Goal: Information Seeking & Learning: Learn about a topic

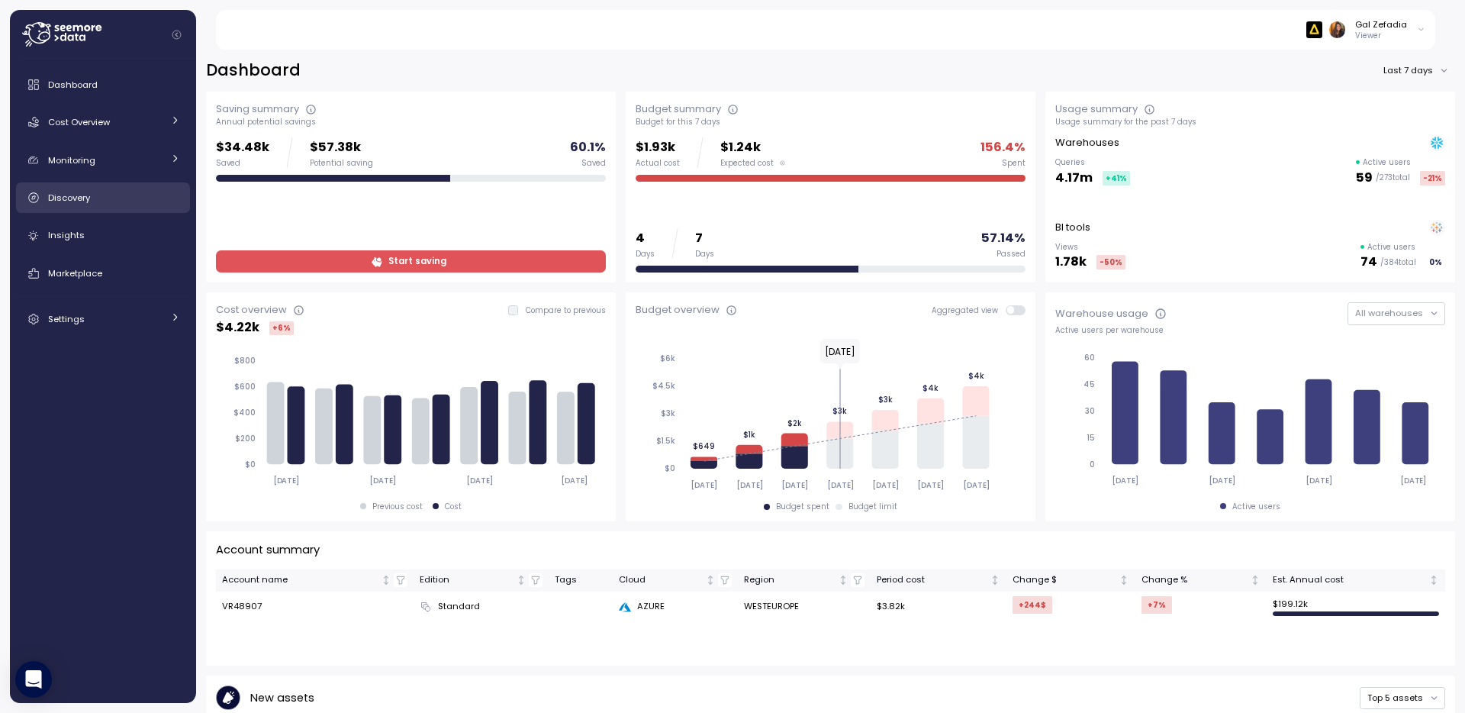
click at [59, 200] on span "Discovery" at bounding box center [69, 197] width 42 height 12
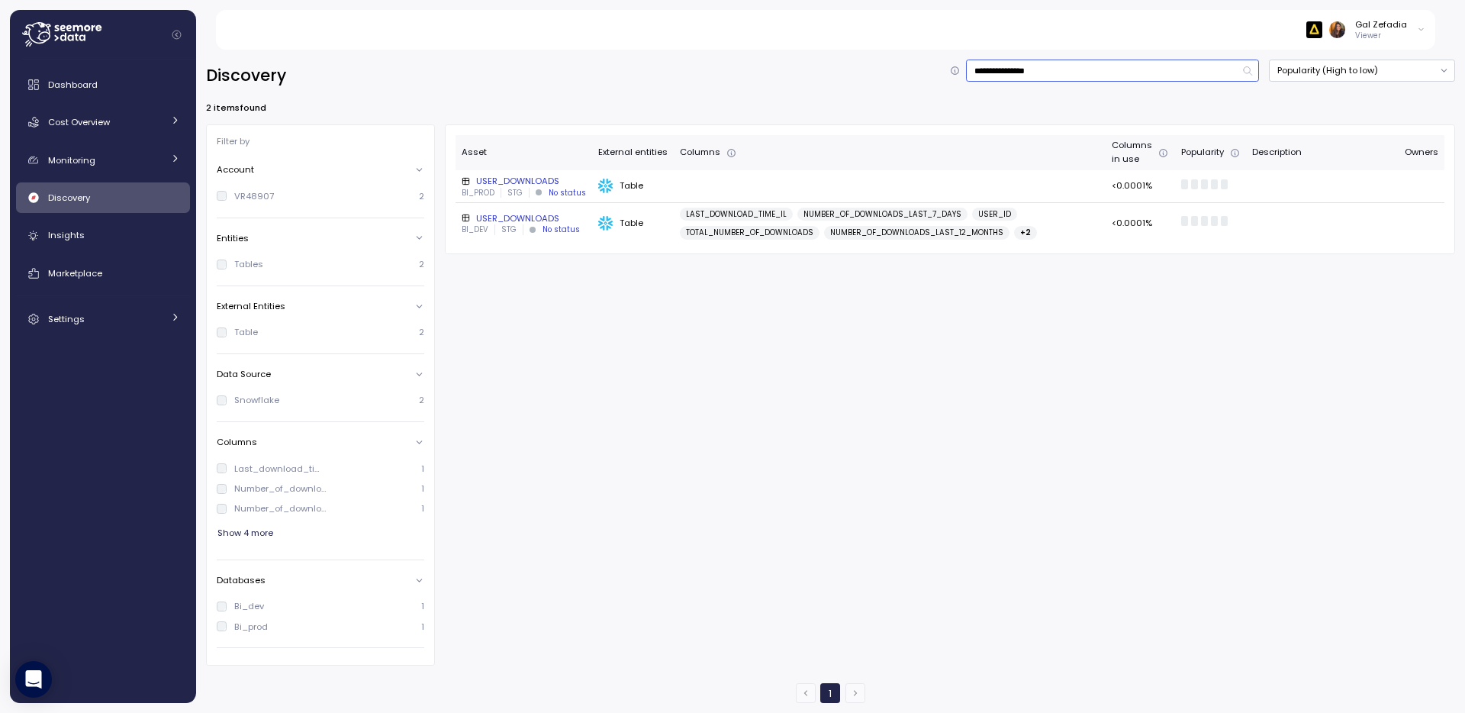
click at [1033, 74] on input "**********" at bounding box center [1112, 71] width 293 height 22
click at [1092, 69] on input "**********" at bounding box center [1112, 71] width 293 height 22
type input "**********"
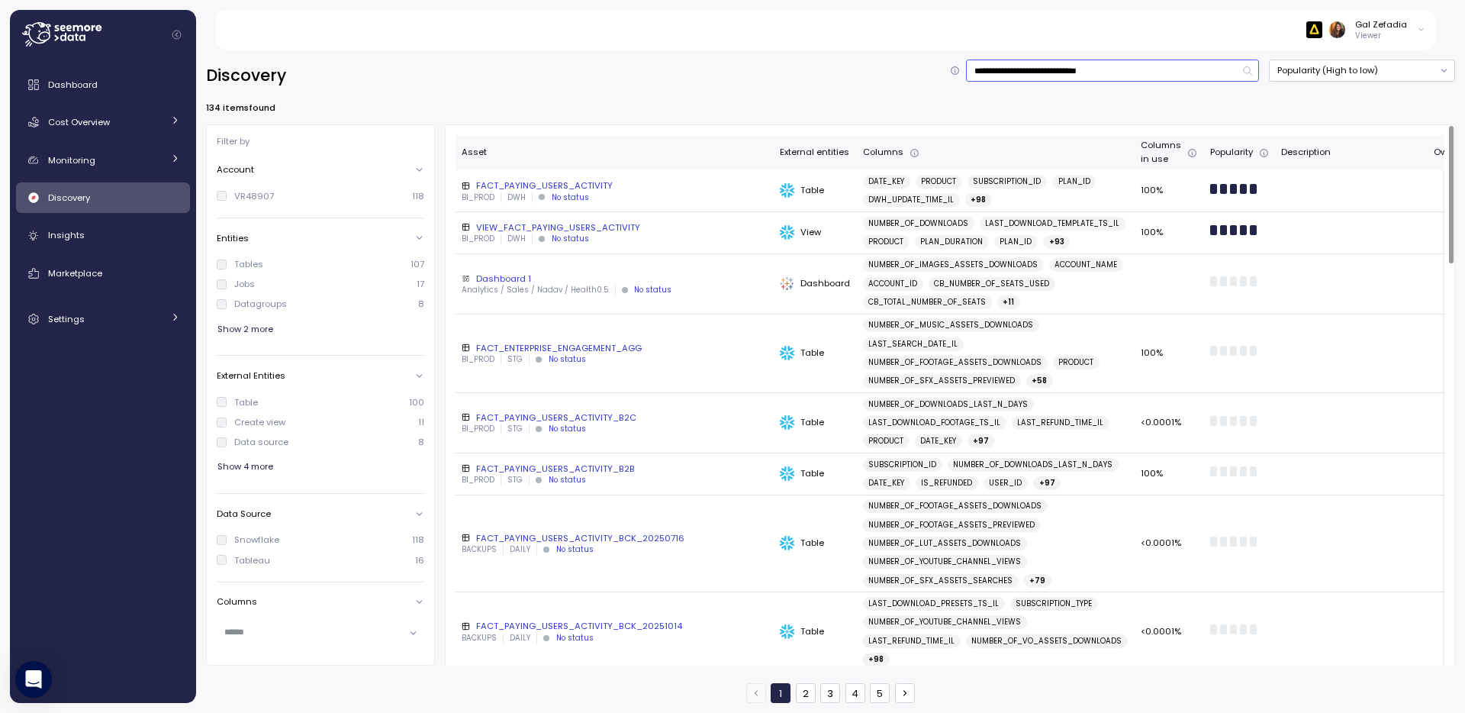
type input "**********"
click at [1321, 74] on button "Popularity (High to low)" at bounding box center [1362, 71] width 186 height 22
click at [541, 186] on div "FACT_PAYING_USERS_ACTIVITY" at bounding box center [615, 185] width 306 height 12
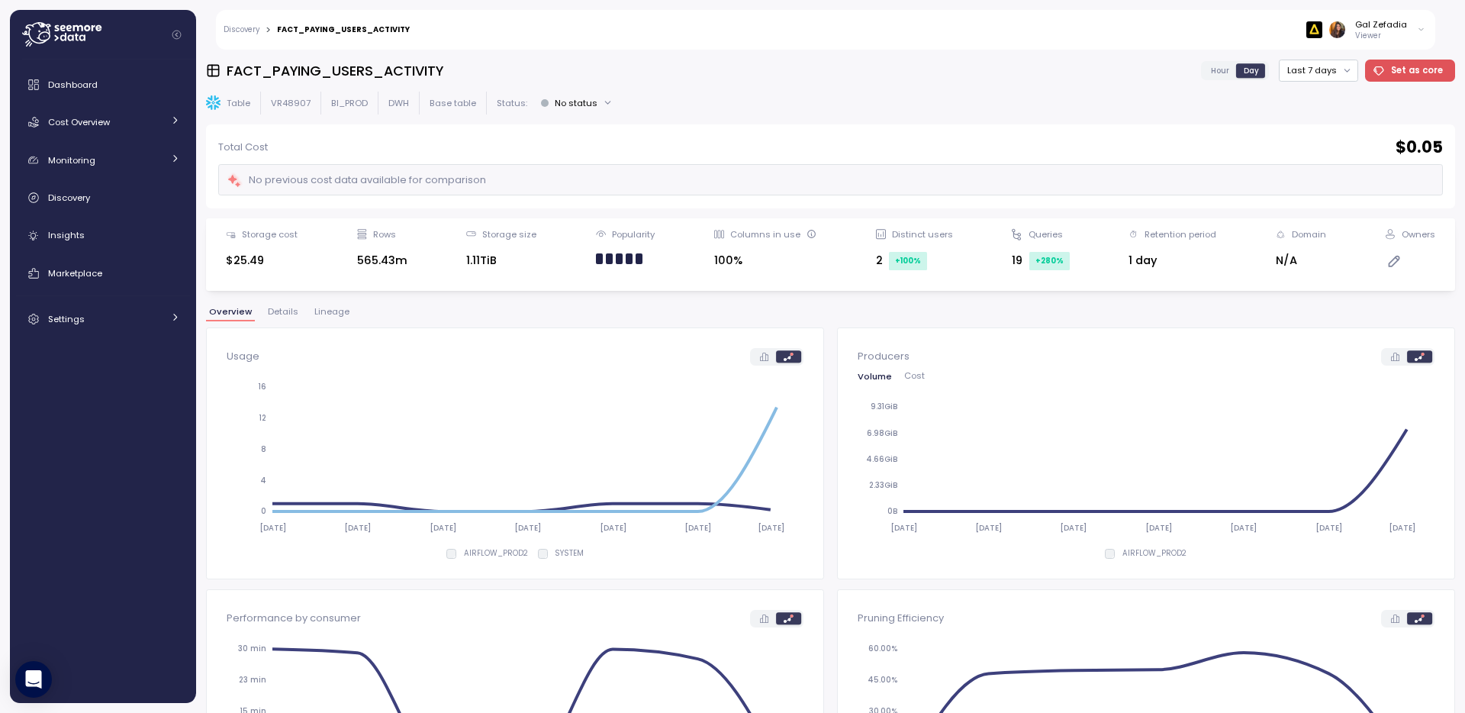
click at [320, 313] on span "Lineage" at bounding box center [331, 311] width 35 height 8
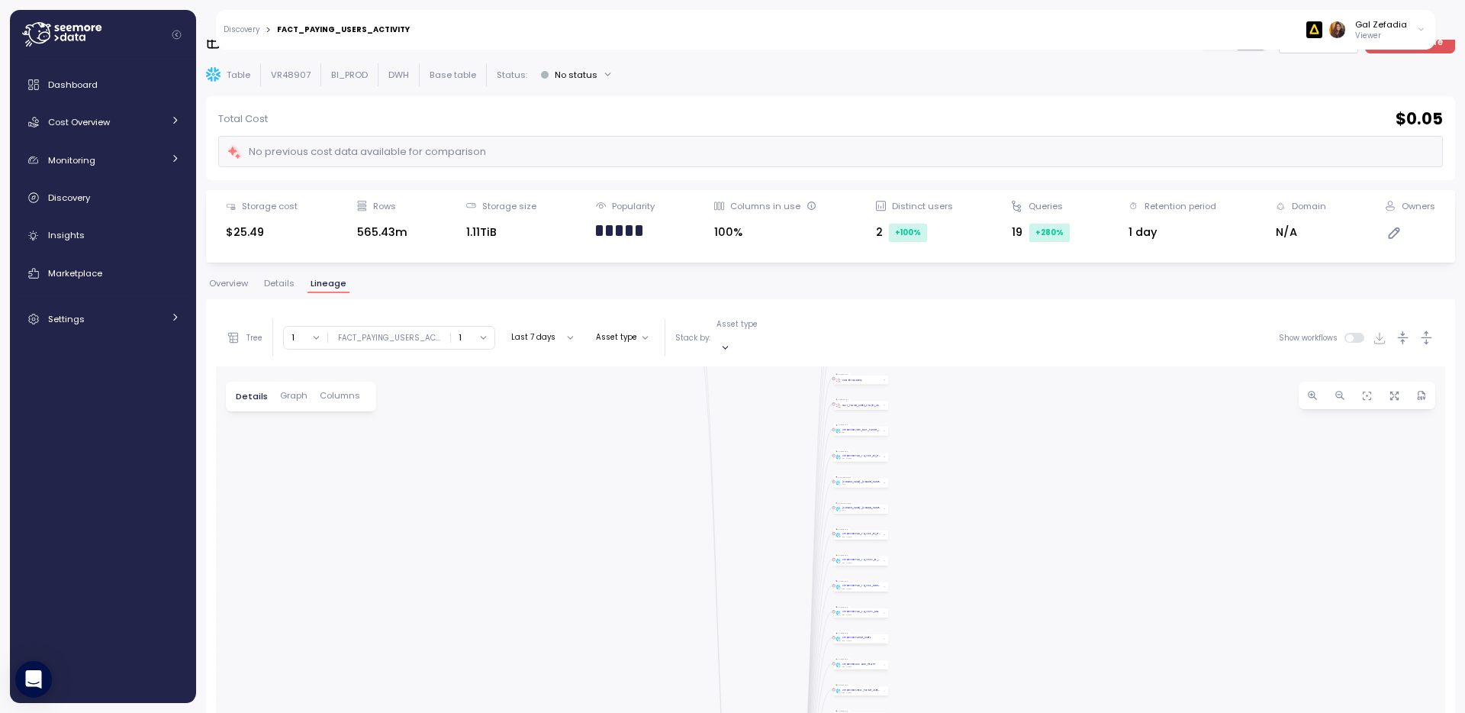
scroll to position [29, 0]
click at [241, 286] on span "Overview" at bounding box center [228, 282] width 39 height 8
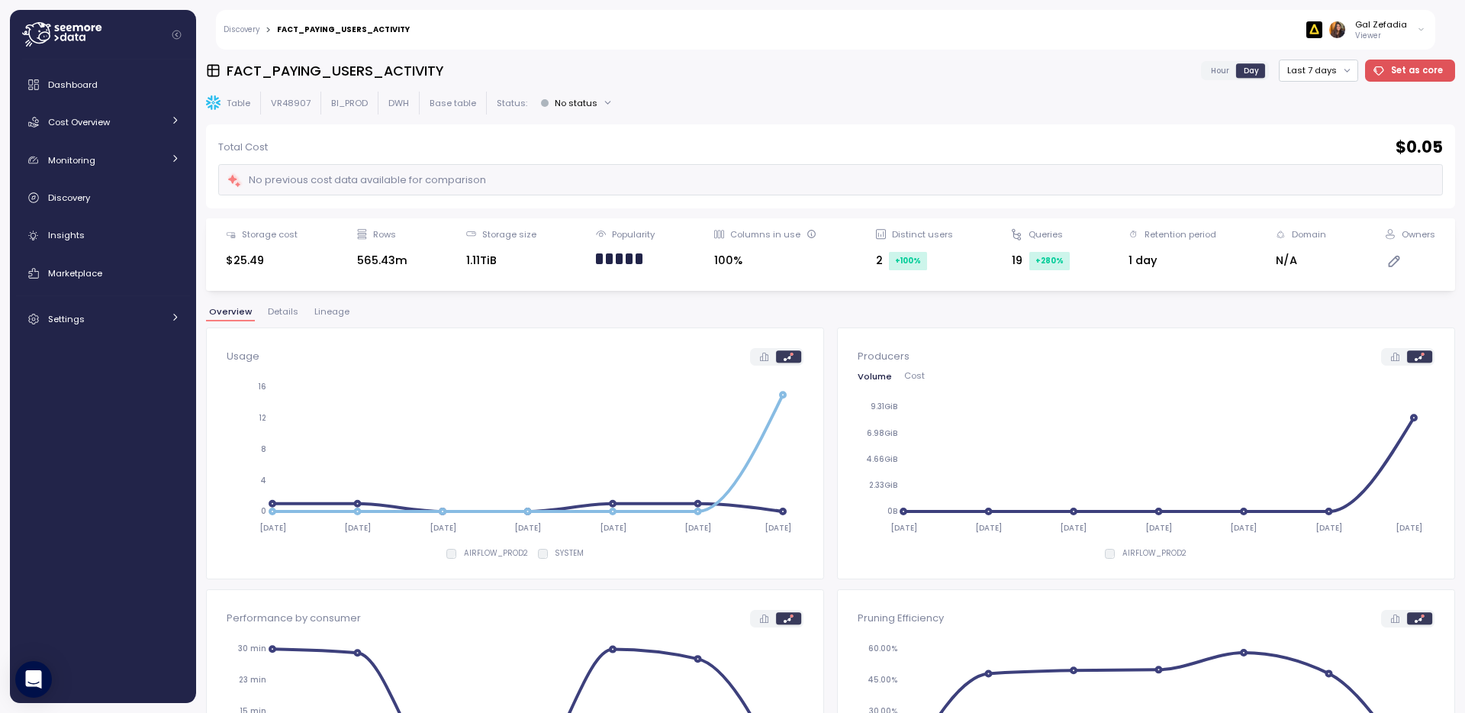
click at [333, 311] on span "Lineage" at bounding box center [331, 311] width 35 height 8
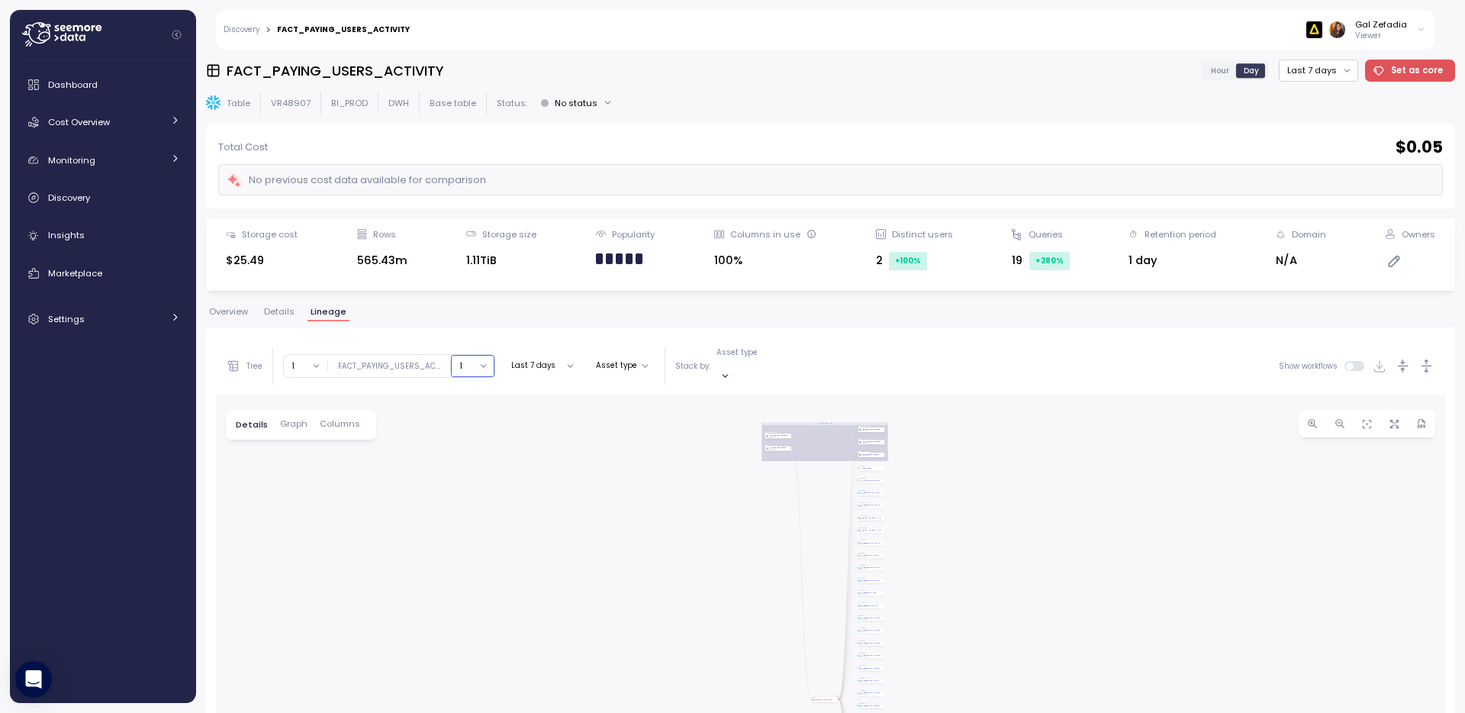
click at [480, 356] on button "1" at bounding box center [472, 366] width 43 height 22
click at [477, 488] on div "4" at bounding box center [469, 490] width 31 height 12
click at [351, 420] on span "Columns" at bounding box center [340, 424] width 40 height 8
click at [438, 418] on input "text" at bounding box center [497, 425] width 213 height 14
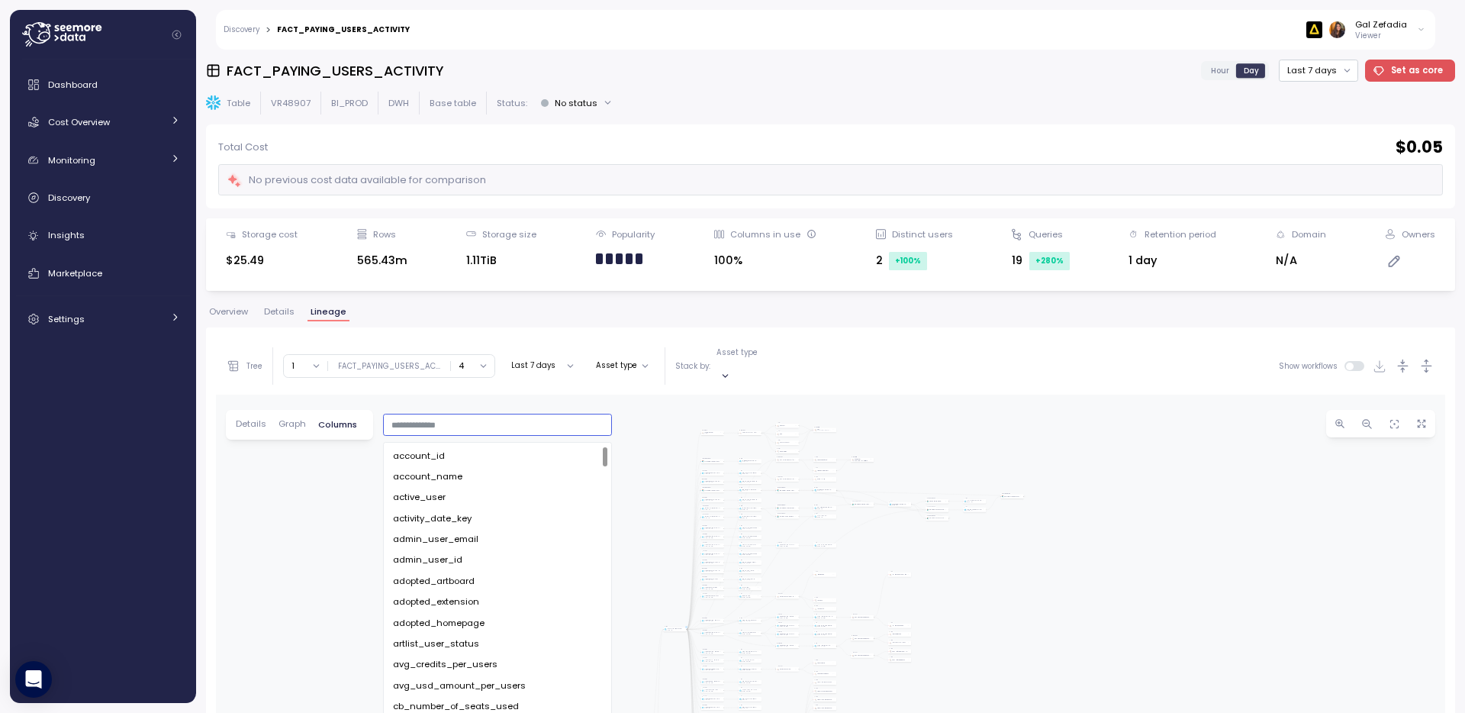
paste input "**********"
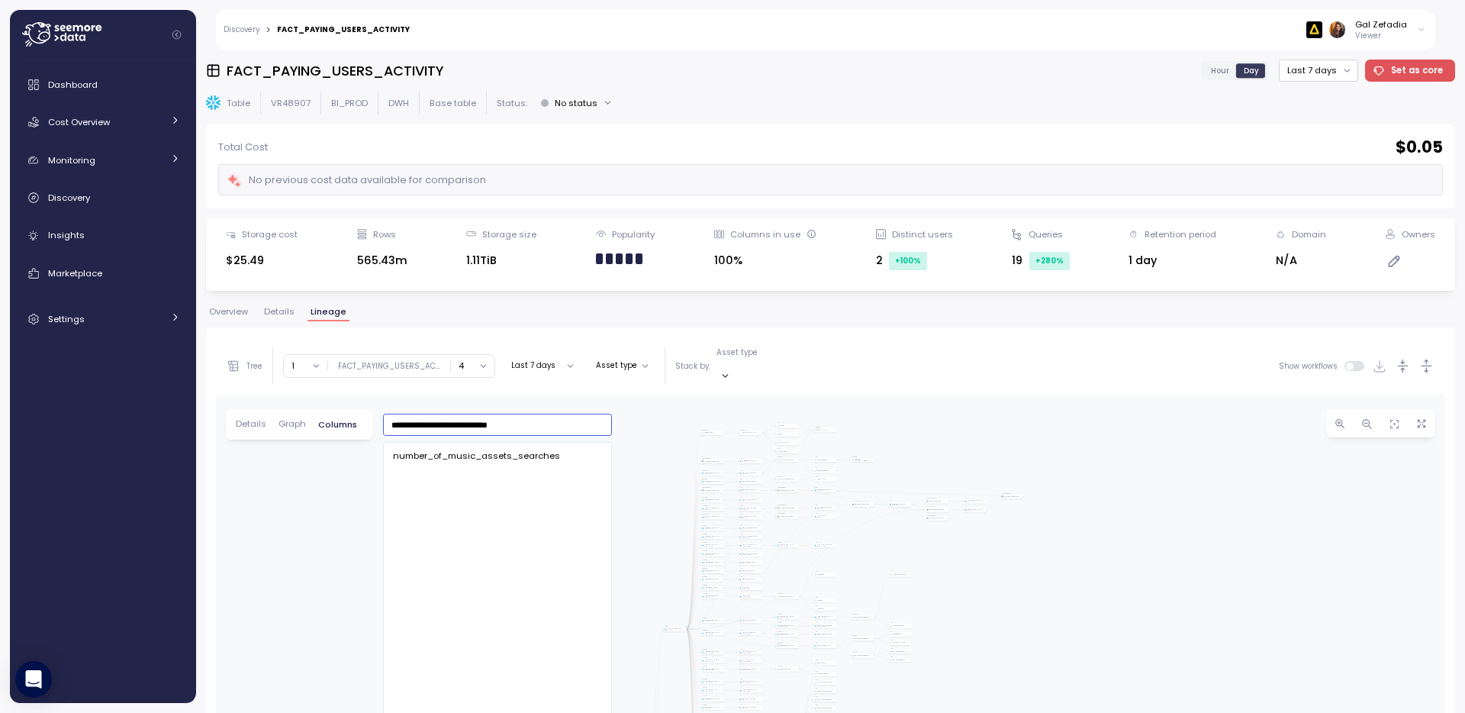
click at [439, 449] on span "number_of_music_assets_searches" at bounding box center [476, 456] width 167 height 14
type input "**********"
click at [291, 485] on div "Table FACT_PAYING_USERS_ACTIVITY BI_PROD DWH Data source FACT_FUNNEL_USERS_CTA …" at bounding box center [830, 692] width 1229 height 596
drag, startPoint x: 441, startPoint y: 507, endPoint x: 508, endPoint y: 516, distance: 67.7
click at [513, 520] on div "Table FACT_PAYING_USERS_ACTIVITY BI_PROD DWH Data source FACT_FUNNEL_USERS_CTA …" at bounding box center [830, 692] width 1229 height 596
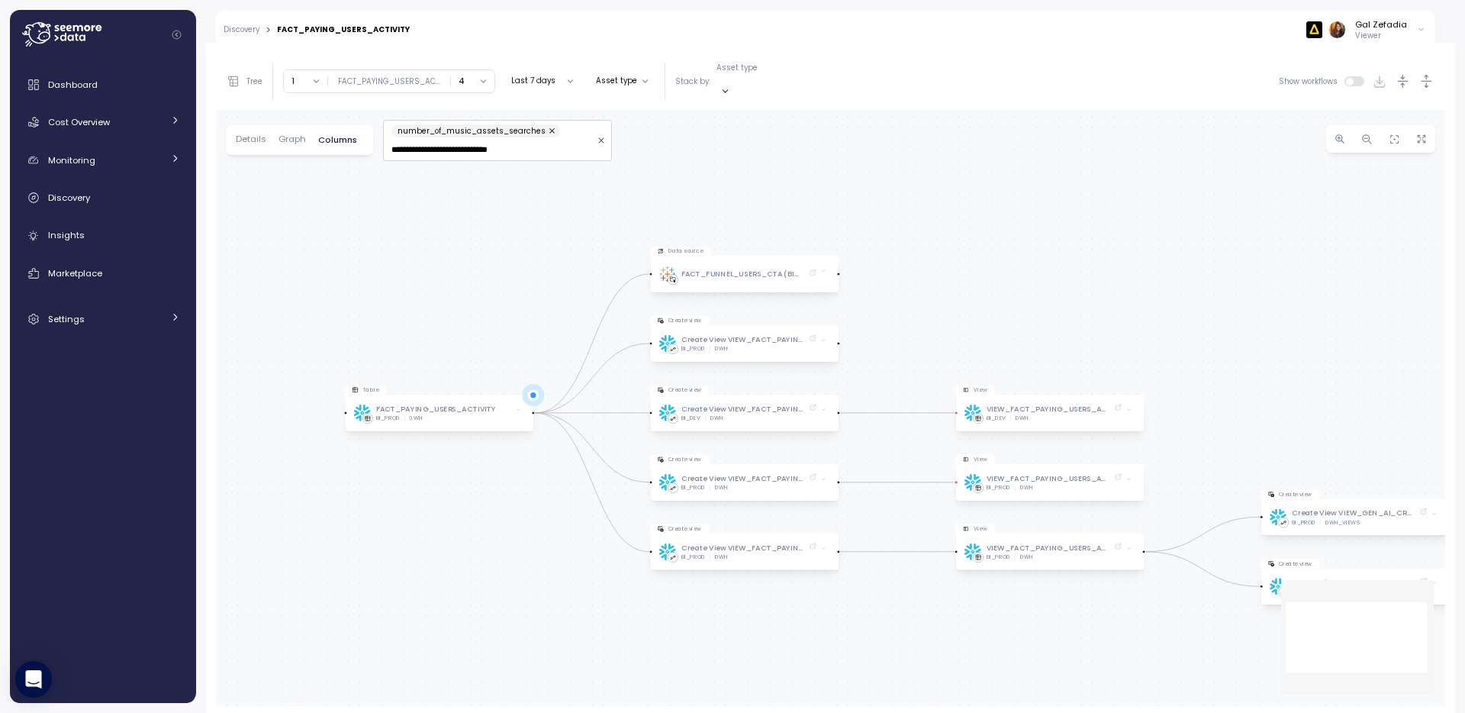
scroll to position [288, 0]
click at [478, 72] on button "4" at bounding box center [472, 78] width 43 height 22
click at [372, 226] on div "Table FACT_PAYING_USERS_ACTIVITY BI_PROD DWH Data source FACT_FUNNEL_USERS_CTA …" at bounding box center [830, 405] width 1229 height 596
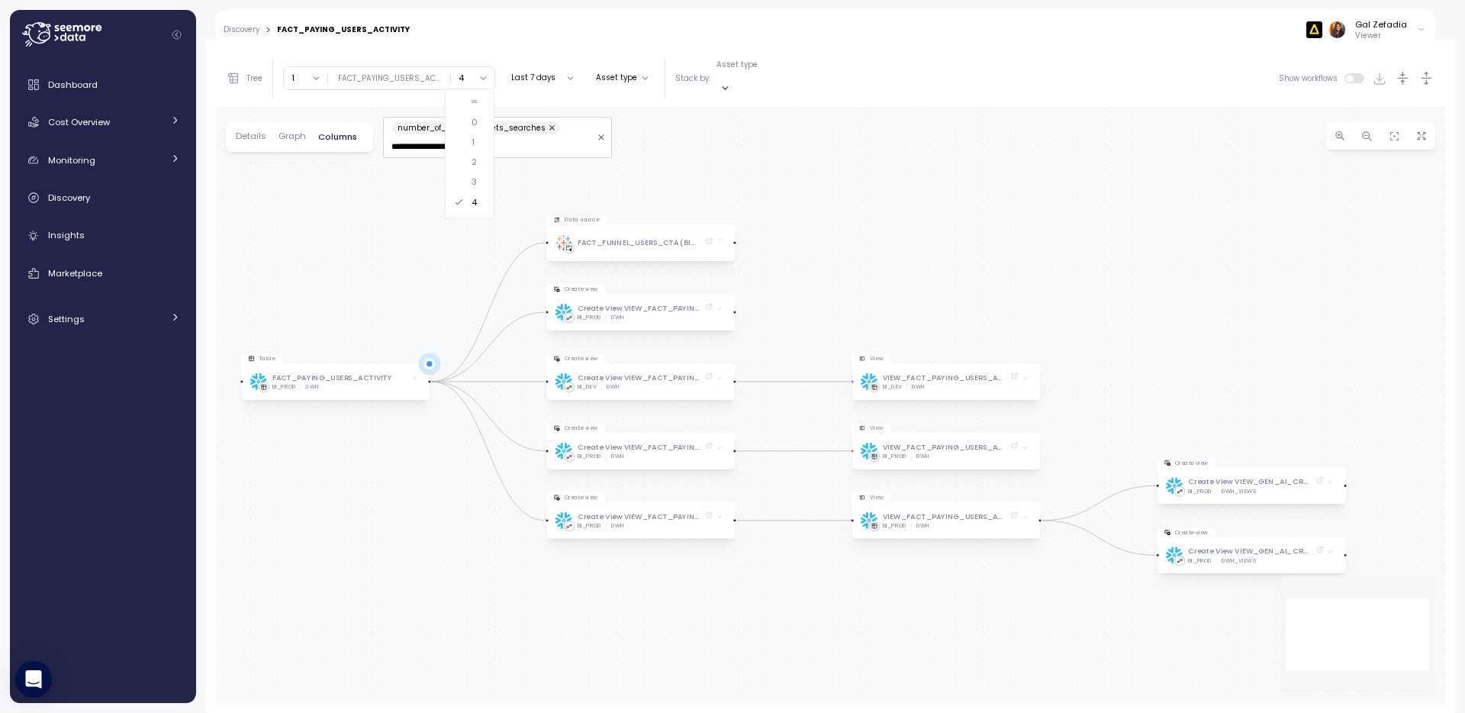
drag, startPoint x: 1163, startPoint y: 208, endPoint x: 926, endPoint y: 196, distance: 237.5
click at [1060, 179] on div "Table FACT_PAYING_USERS_ACTIVITY BI_PROD DWH Data source FACT_FUNNEL_USERS_CTA …" at bounding box center [830, 405] width 1229 height 596
click at [644, 237] on div "FACT_FUNNEL_USERS_CTA (BI_DEV.FACT_FUNNEL_USERS_CTA)+ (DWH)" at bounding box center [640, 242] width 124 height 11
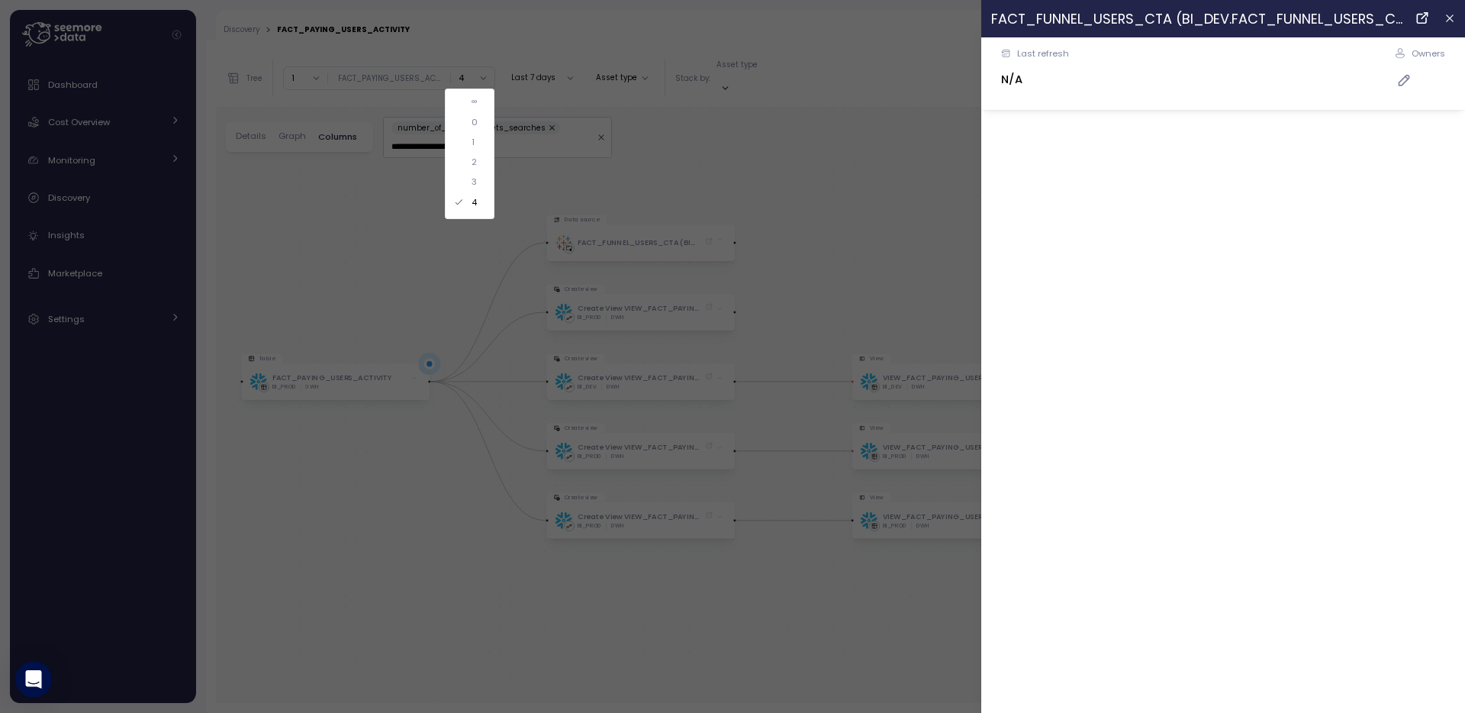
click at [1456, 14] on button "button" at bounding box center [1449, 19] width 18 height 18
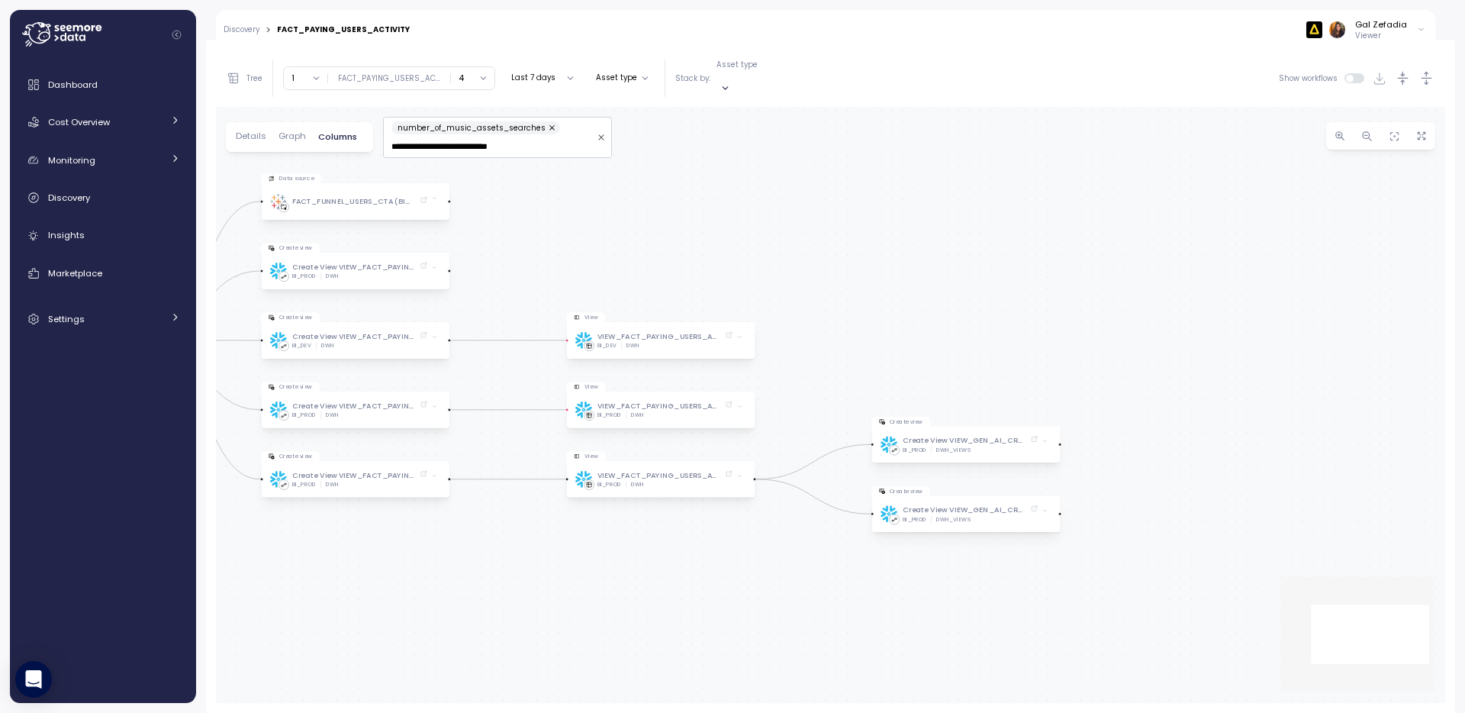
drag, startPoint x: 973, startPoint y: 237, endPoint x: 690, endPoint y: 199, distance: 285.6
click at [689, 197] on div "Table FACT_PAYING_USERS_ACTIVITY BI_PROD DWH Data source FACT_FUNNEL_USERS_CTA …" at bounding box center [830, 405] width 1229 height 596
drag, startPoint x: 1009, startPoint y: 323, endPoint x: 960, endPoint y: 300, distance: 54.6
click at [960, 300] on div "Table FACT_PAYING_USERS_ACTIVITY BI_PROD DWH Data source FACT_FUNNEL_USERS_CTA …" at bounding box center [830, 405] width 1229 height 596
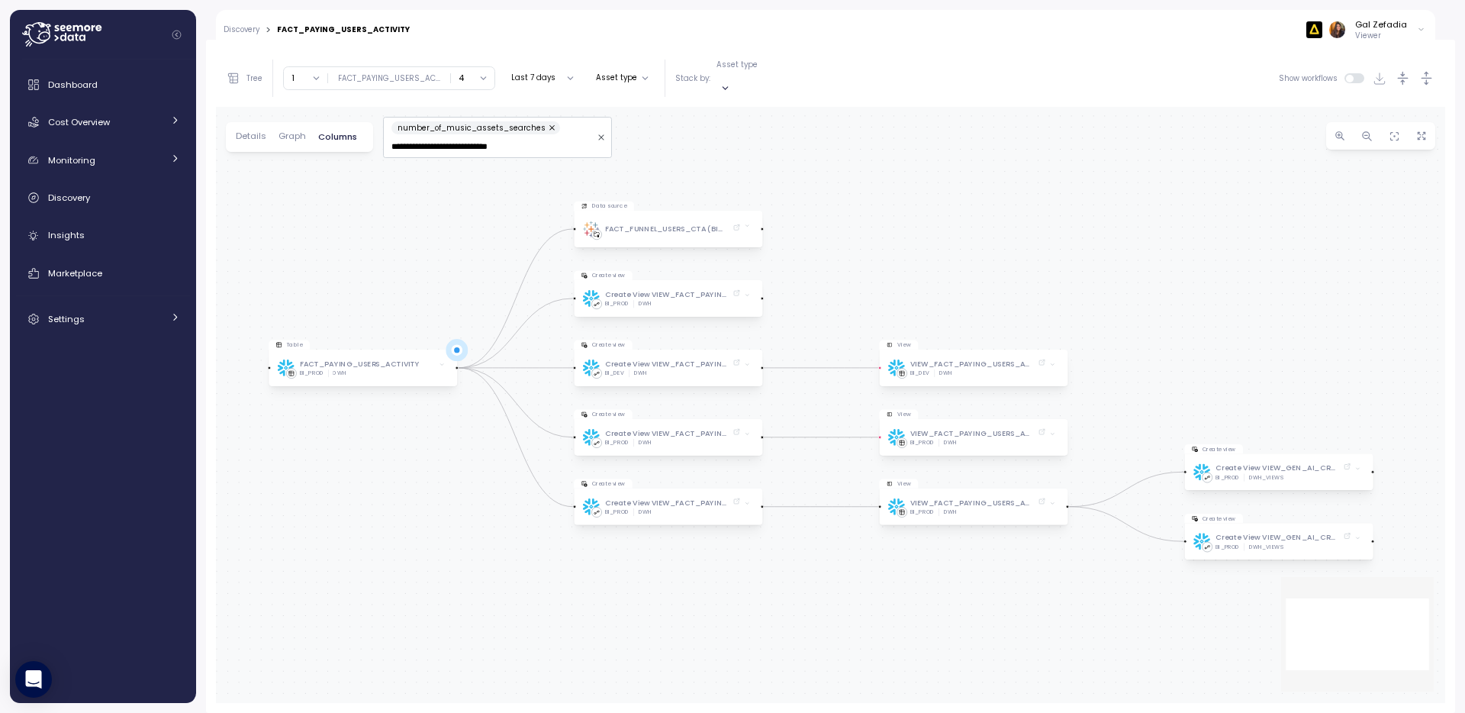
drag, startPoint x: 858, startPoint y: 246, endPoint x: 1104, endPoint y: 291, distance: 249.8
click at [1216, 296] on div "Table FACT_PAYING_USERS_ACTIVITY BI_PROD DWH Data source FACT_FUNNEL_USERS_CTA …" at bounding box center [830, 405] width 1229 height 596
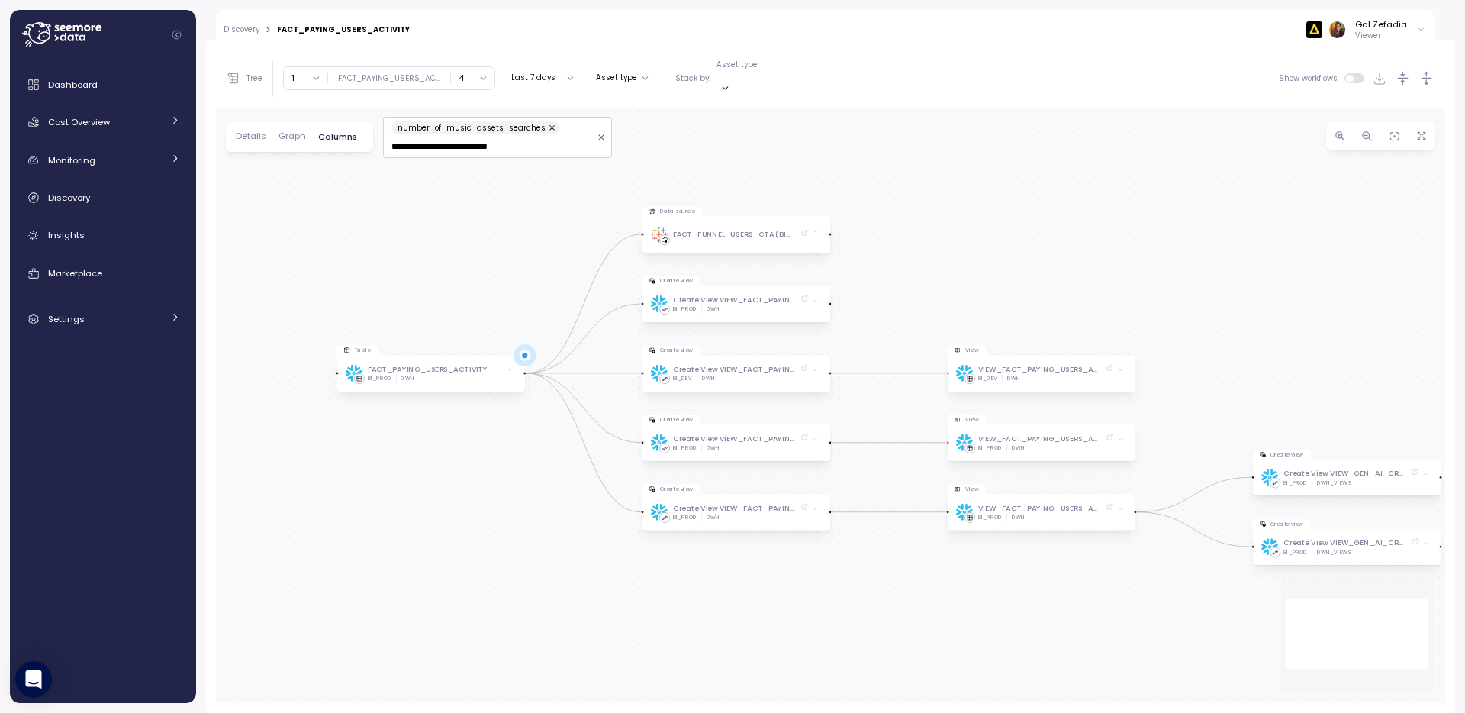
drag, startPoint x: 430, startPoint y: 172, endPoint x: 497, endPoint y: 177, distance: 68.1
click at [497, 177] on div "Table FACT_PAYING_USERS_ACTIVITY BI_PROD DWH Data source FACT_FUNNEL_USERS_CTA …" at bounding box center [830, 405] width 1229 height 596
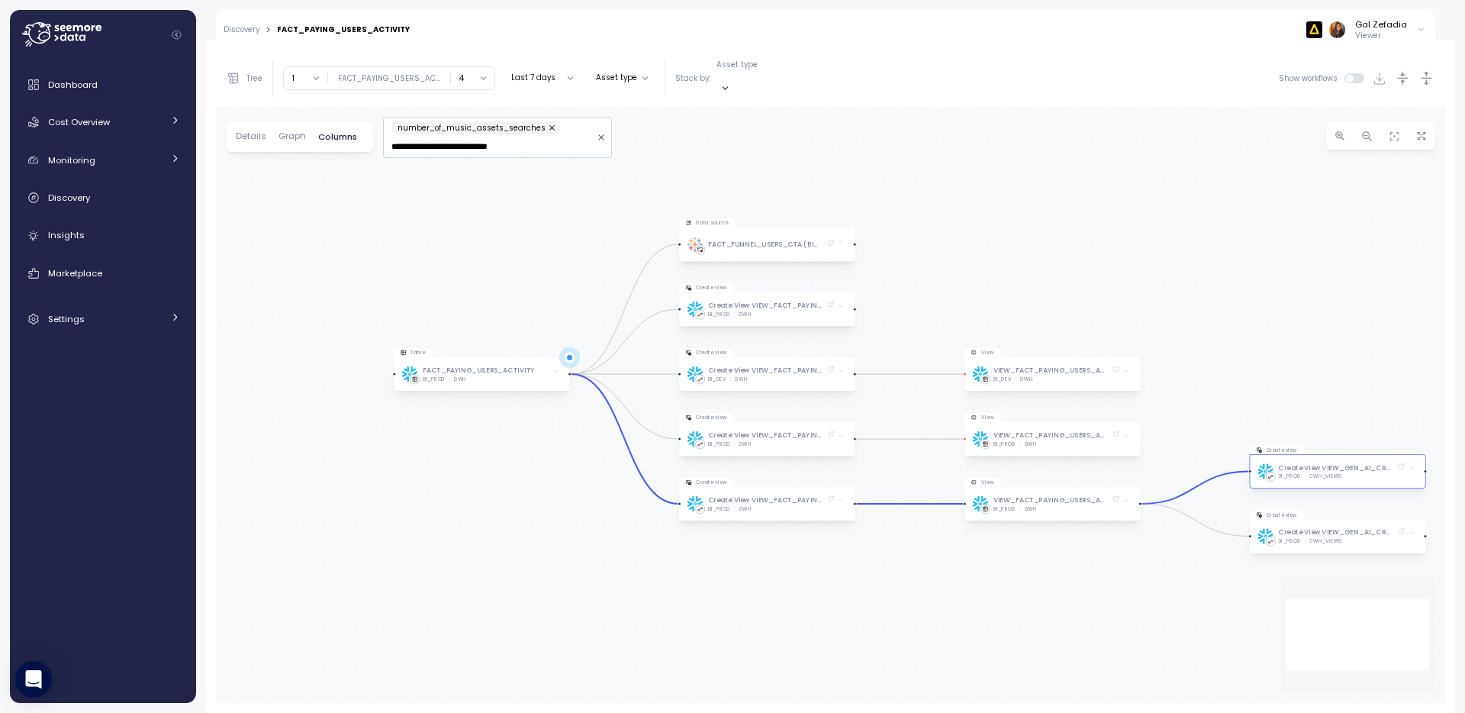
click at [1356, 471] on div "Create View VIEW_GEN_AI_CREDITS_BY_PLAN_CURRENT BI_PROD DWH_VIEWS" at bounding box center [1330, 471] width 147 height 33
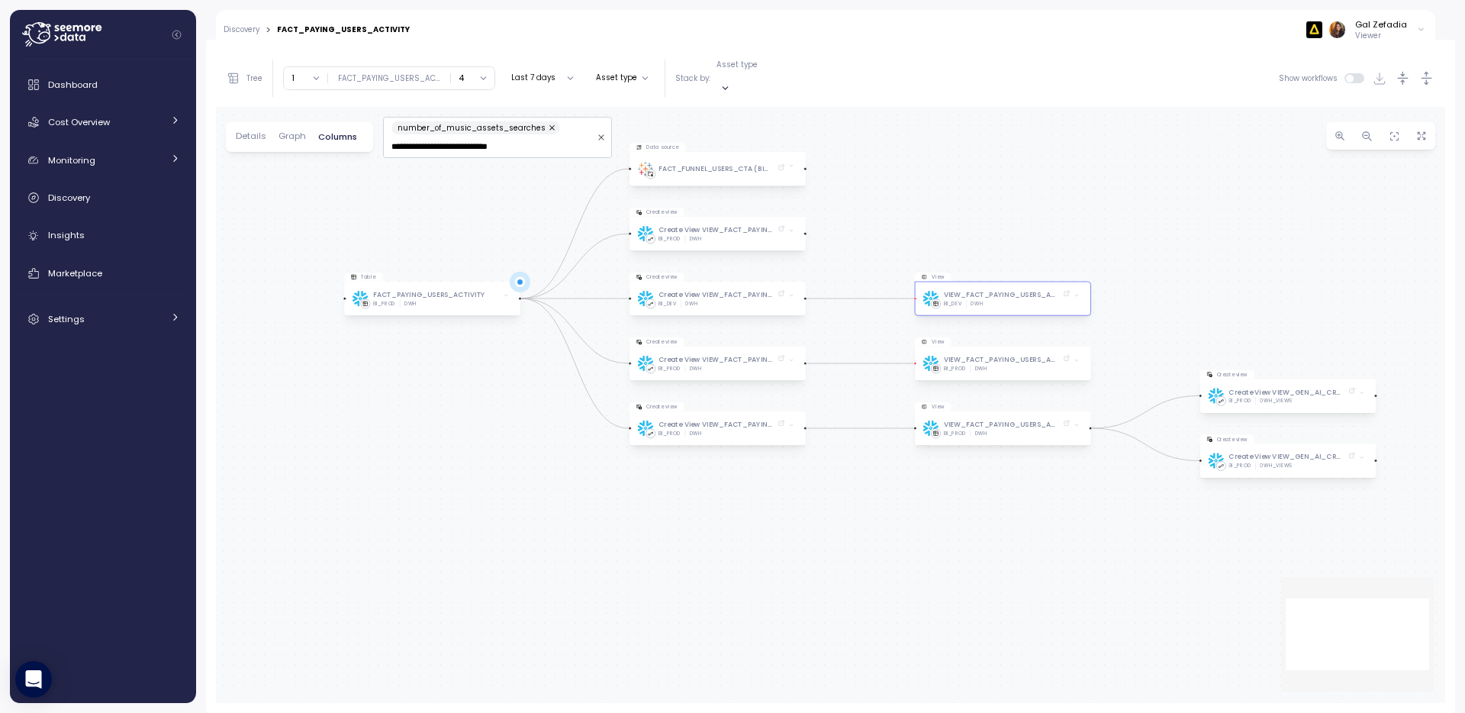
drag, startPoint x: 1283, startPoint y: 349, endPoint x: 1002, endPoint y: 297, distance: 286.4
click at [1233, 274] on div "Table FACT_PAYING_USERS_ACTIVITY BI_PROD DWH Data source FACT_FUNNEL_USERS_CTA …" at bounding box center [830, 405] width 1229 height 596
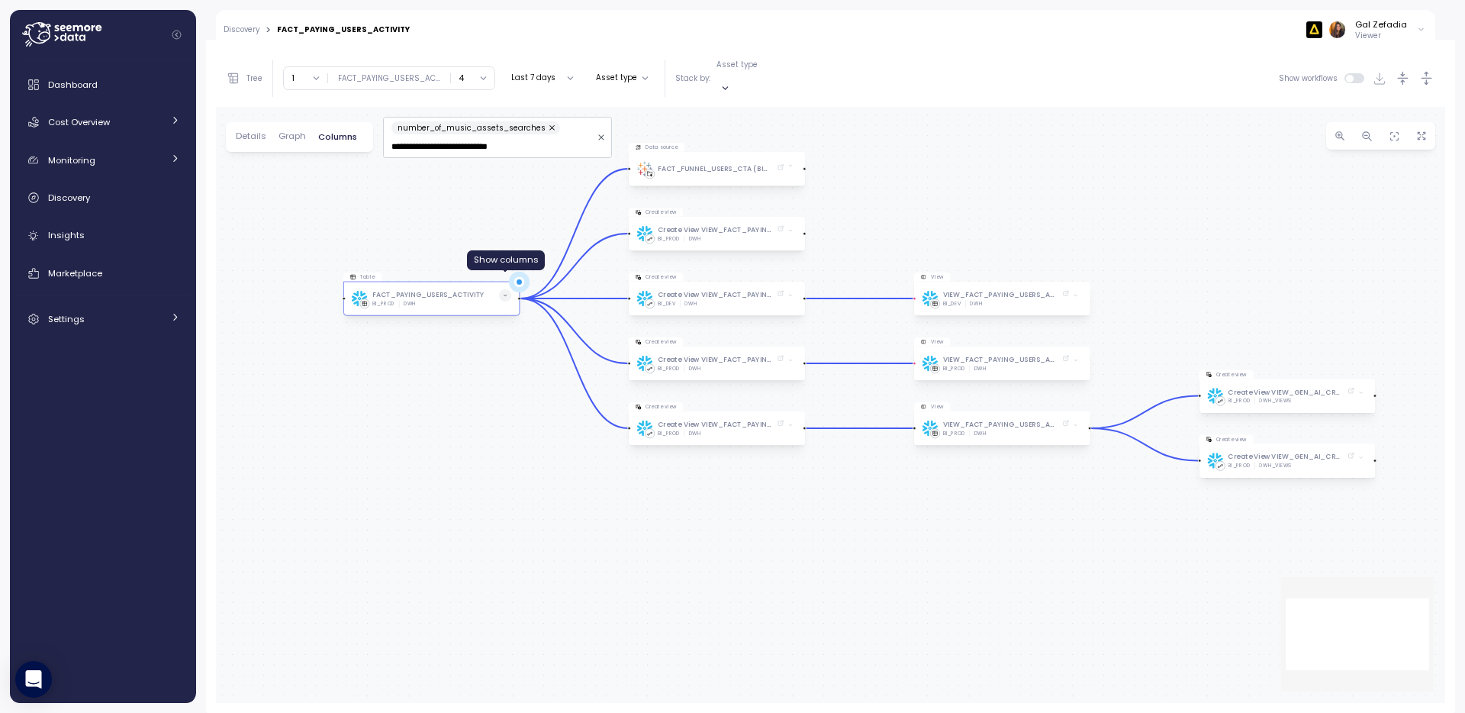
click at [500, 289] on span at bounding box center [505, 295] width 12 height 12
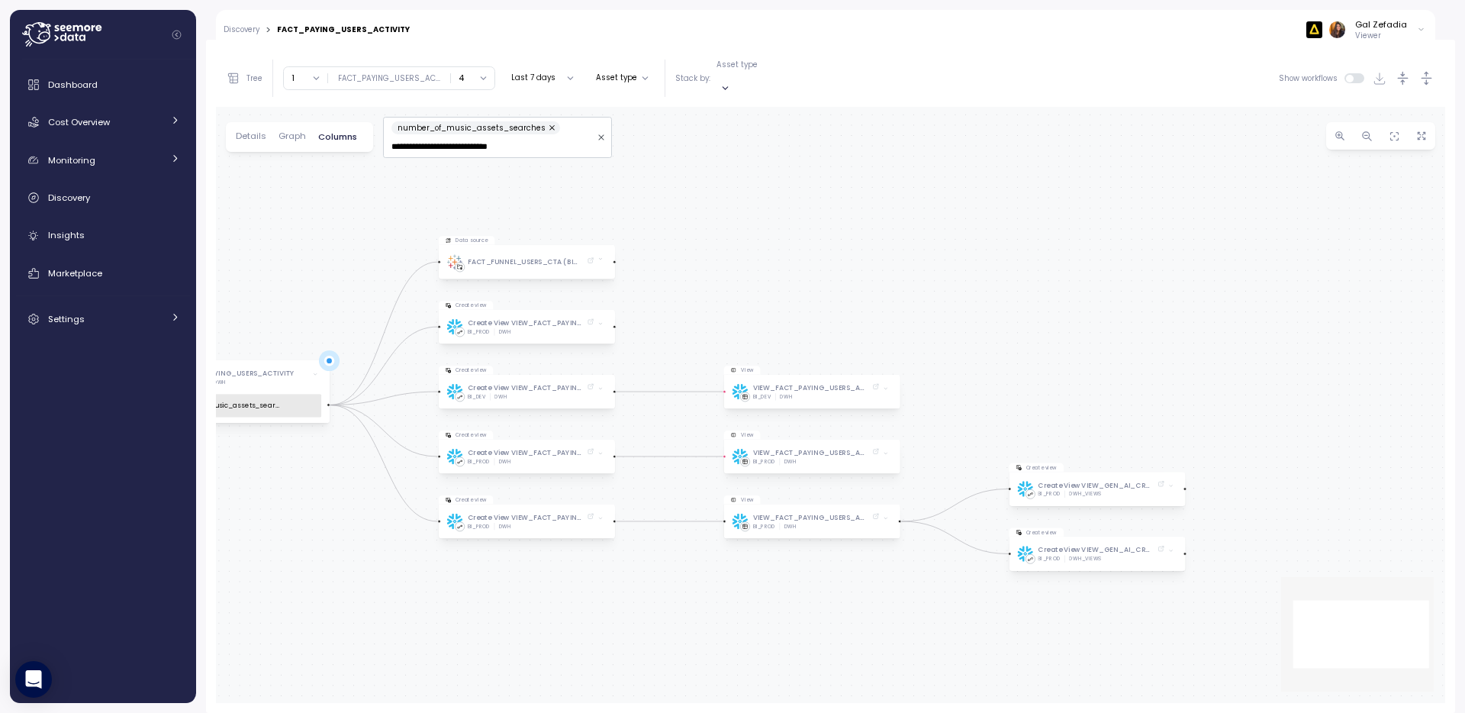
drag, startPoint x: 1007, startPoint y: 165, endPoint x: 811, endPoint y: 257, distance: 216.7
click at [817, 258] on div "Table FACT_PAYING_USERS_ACTIVITY BI_PROD DWH number_of_music_assets_searches Da…" at bounding box center [830, 405] width 1229 height 596
drag, startPoint x: 886, startPoint y: 504, endPoint x: 907, endPoint y: 486, distance: 27.6
click at [886, 517] on icon at bounding box center [885, 518] width 2 height 2
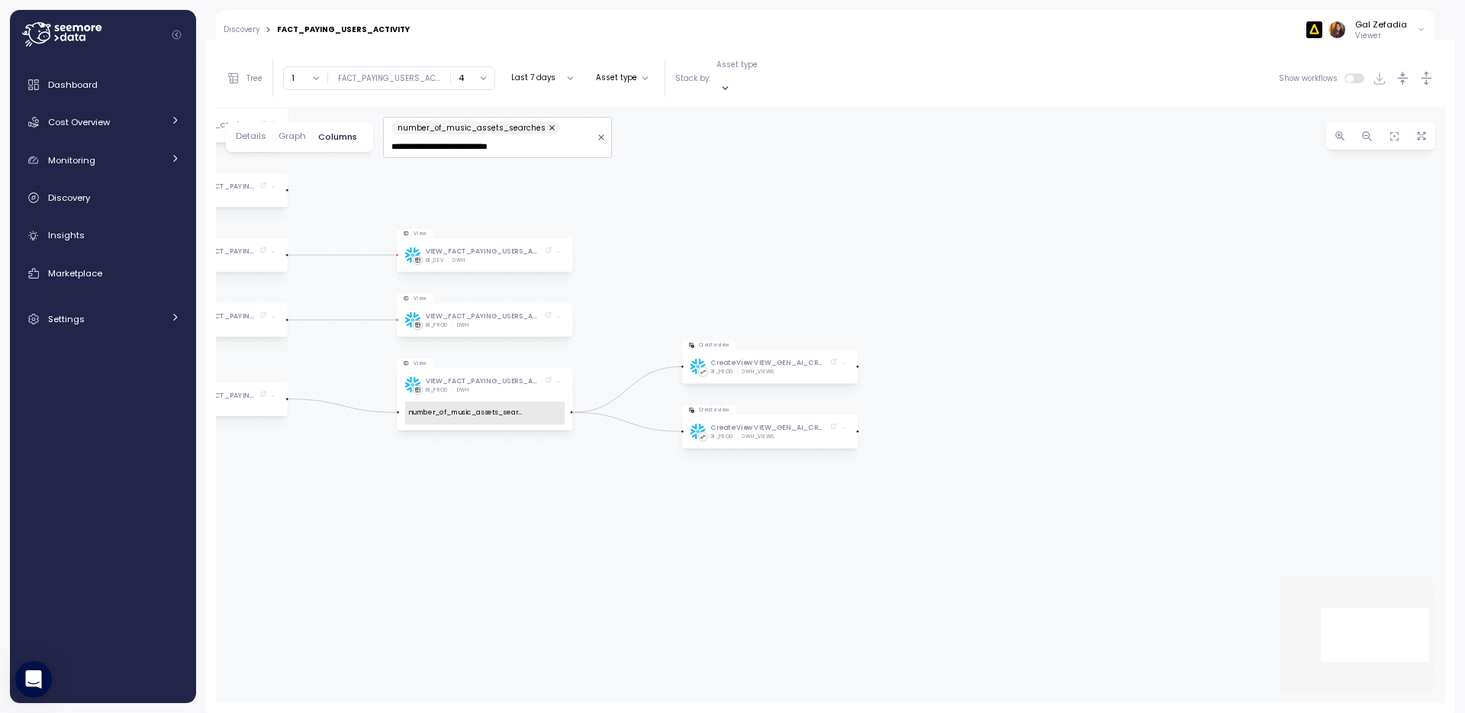
drag, startPoint x: 983, startPoint y: 365, endPoint x: 654, endPoint y: 241, distance: 352.0
click at [654, 241] on div "Table FACT_PAYING_USERS_ACTIVITY BI_PROD DWH number_of_music_assets_searches Da…" at bounding box center [830, 405] width 1229 height 596
click at [835, 425] on icon at bounding box center [834, 427] width 5 height 5
click at [836, 360] on icon at bounding box center [834, 362] width 5 height 5
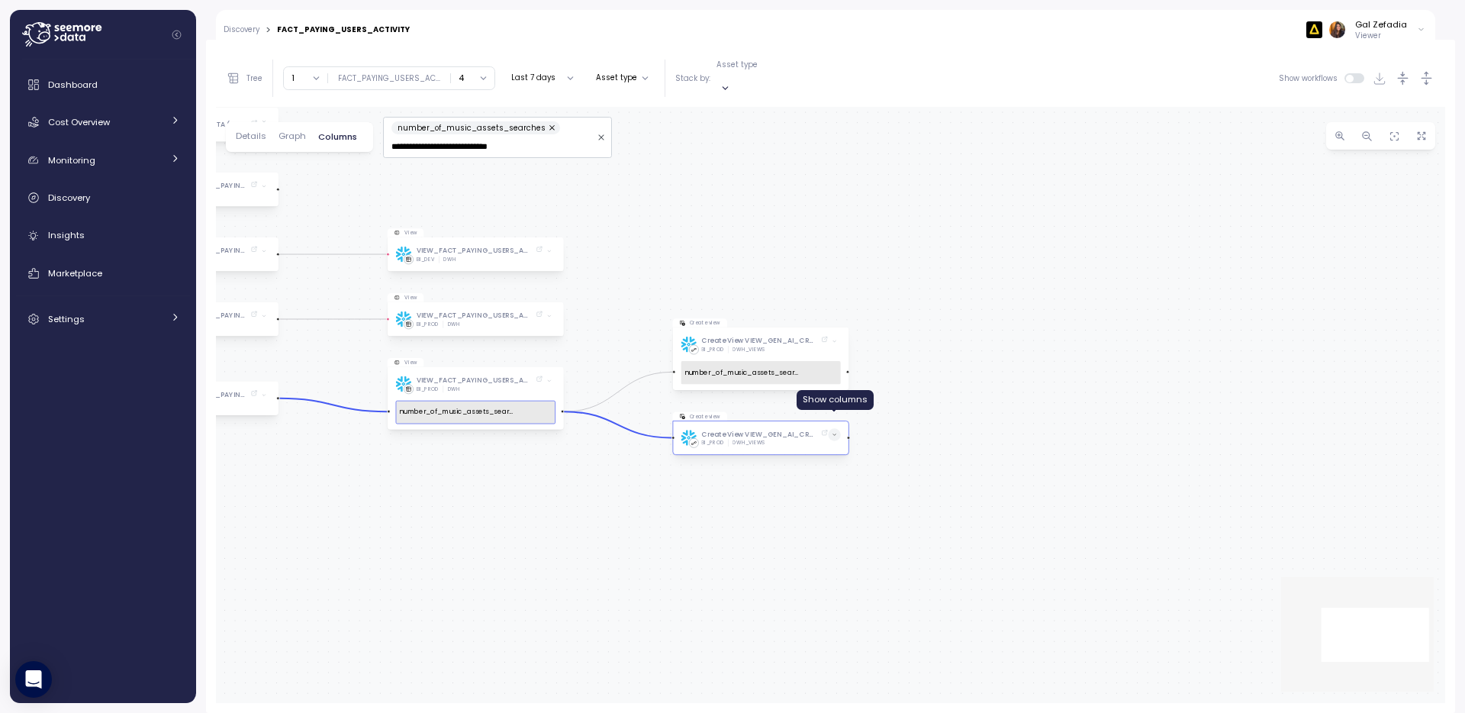
click at [837, 429] on span at bounding box center [834, 435] width 12 height 12
click at [256, 73] on p "Tree" at bounding box center [254, 78] width 16 height 11
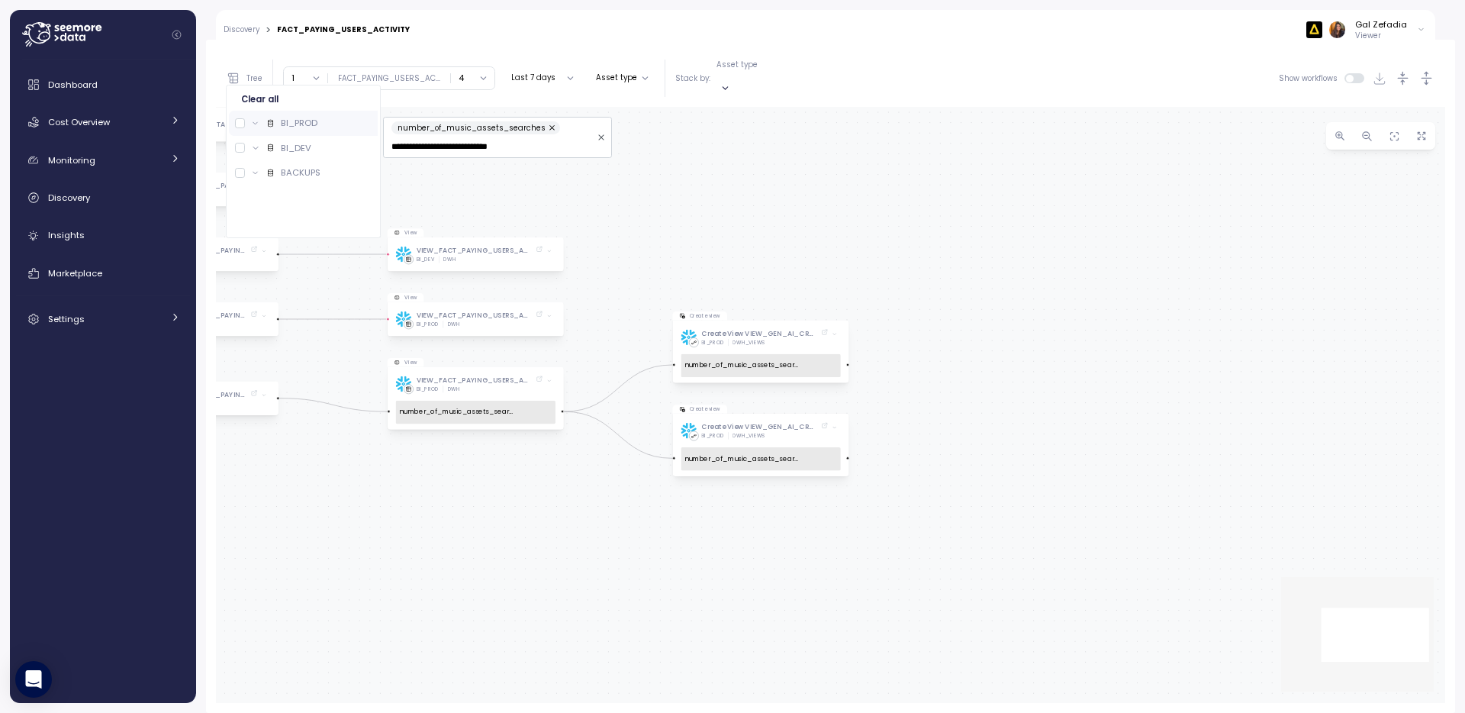
click at [240, 125] on div at bounding box center [240, 123] width 10 height 10
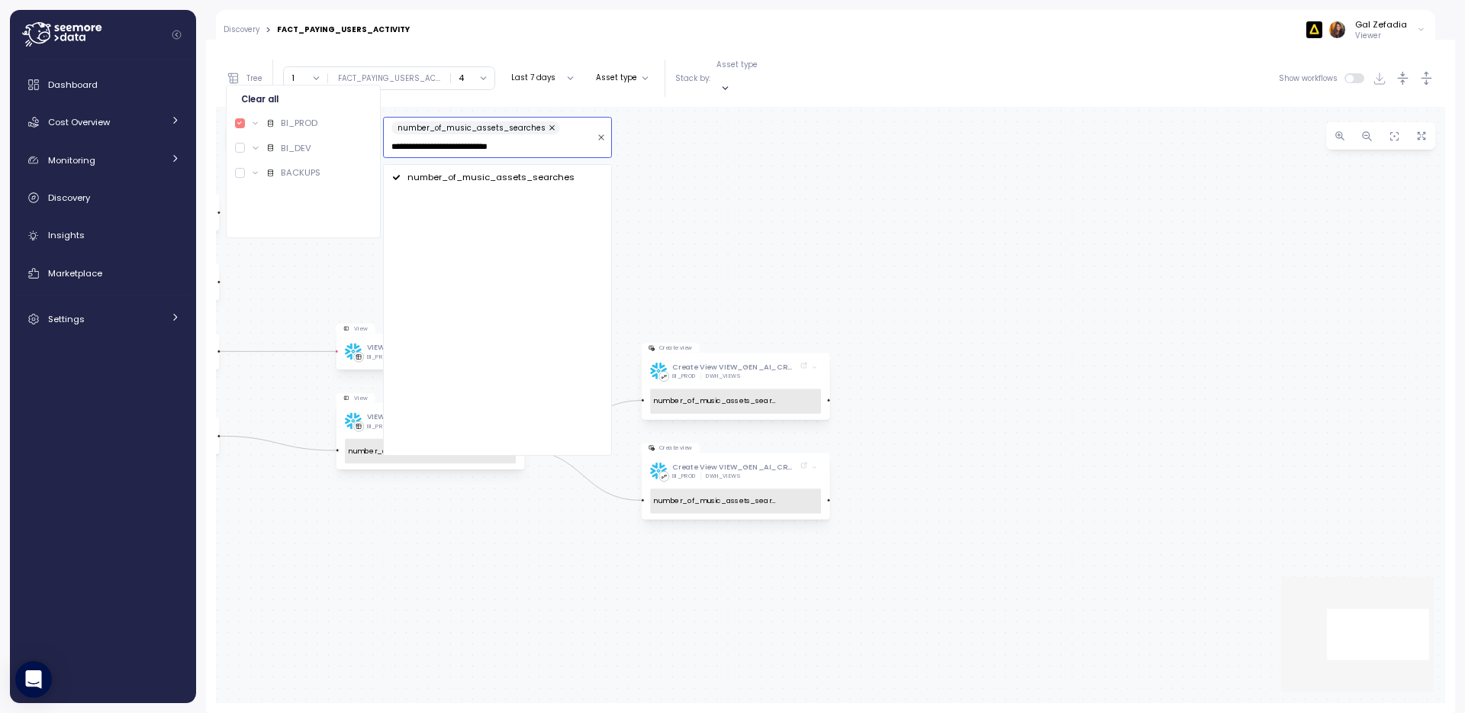
drag, startPoint x: 980, startPoint y: 181, endPoint x: 539, endPoint y: 215, distance: 442.3
click at [433, 121] on div "**********" at bounding box center [830, 405] width 1229 height 596
drag, startPoint x: 728, startPoint y: 174, endPoint x: 645, endPoint y: 95, distance: 114.4
click at [723, 169] on div "Table FACT_PAYING_USERS_ACTIVITY BI_PROD DWH number_of_music_assets_searches Da…" at bounding box center [830, 405] width 1229 height 596
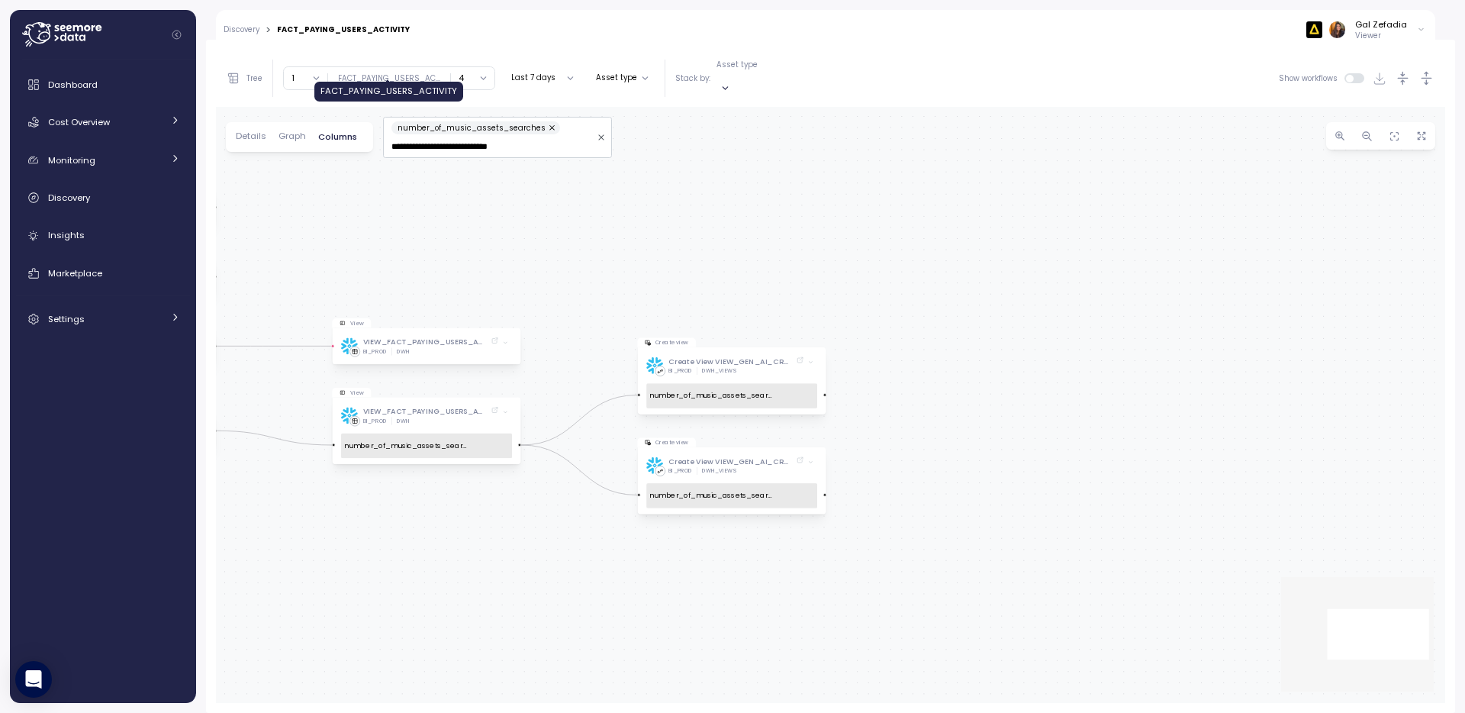
click at [410, 73] on div "FACT_PAYING_USERS_AC ..." at bounding box center [389, 78] width 102 height 11
click at [481, 70] on button "4" at bounding box center [472, 78] width 43 height 22
click at [475, 205] on div "4" at bounding box center [473, 202] width 5 height 12
click at [482, 71] on button "4" at bounding box center [472, 78] width 43 height 22
click at [475, 102] on div "∞" at bounding box center [474, 101] width 6 height 12
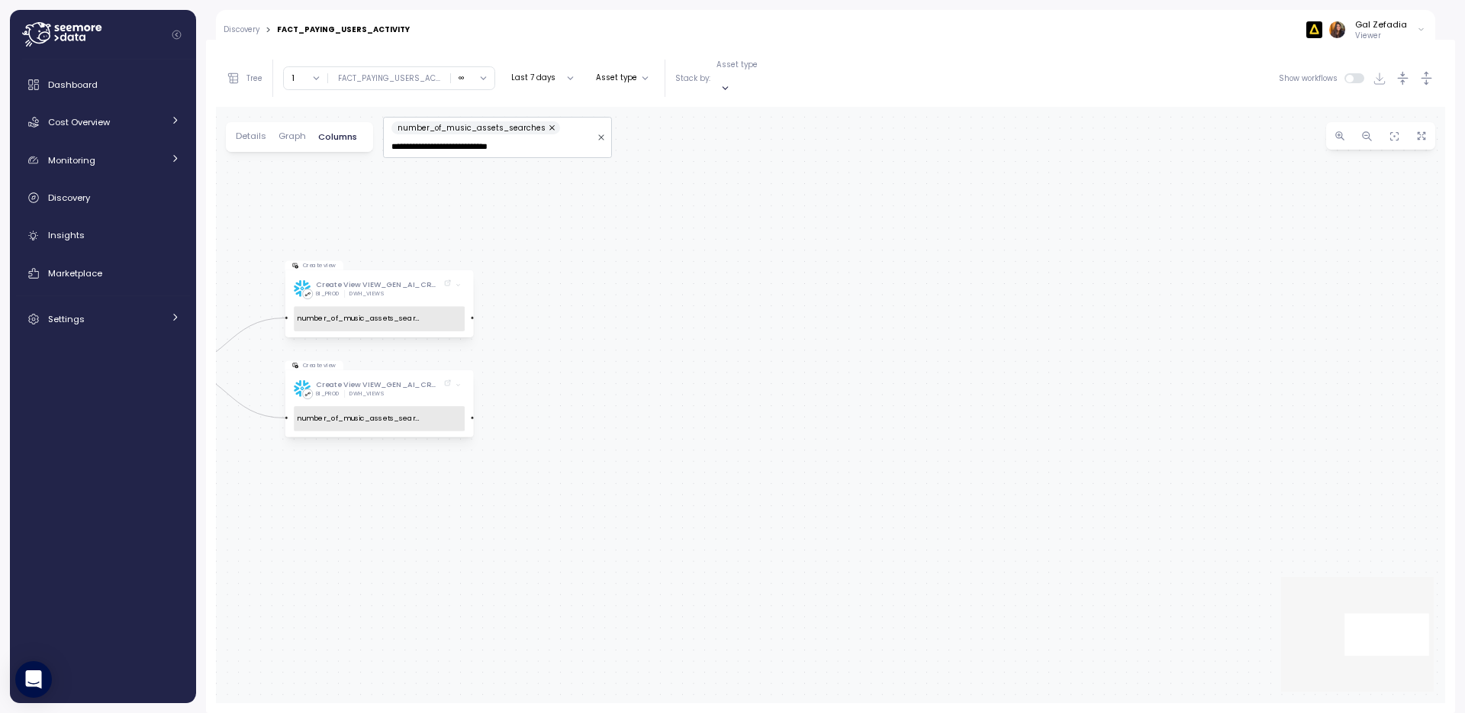
drag, startPoint x: 1026, startPoint y: 298, endPoint x: 708, endPoint y: 255, distance: 321.0
click at [709, 255] on div "Table FACT_PAYING_USERS_ACTIVITY BI_PROD DWH number_of_music_assets_searches Da…" at bounding box center [830, 405] width 1229 height 596
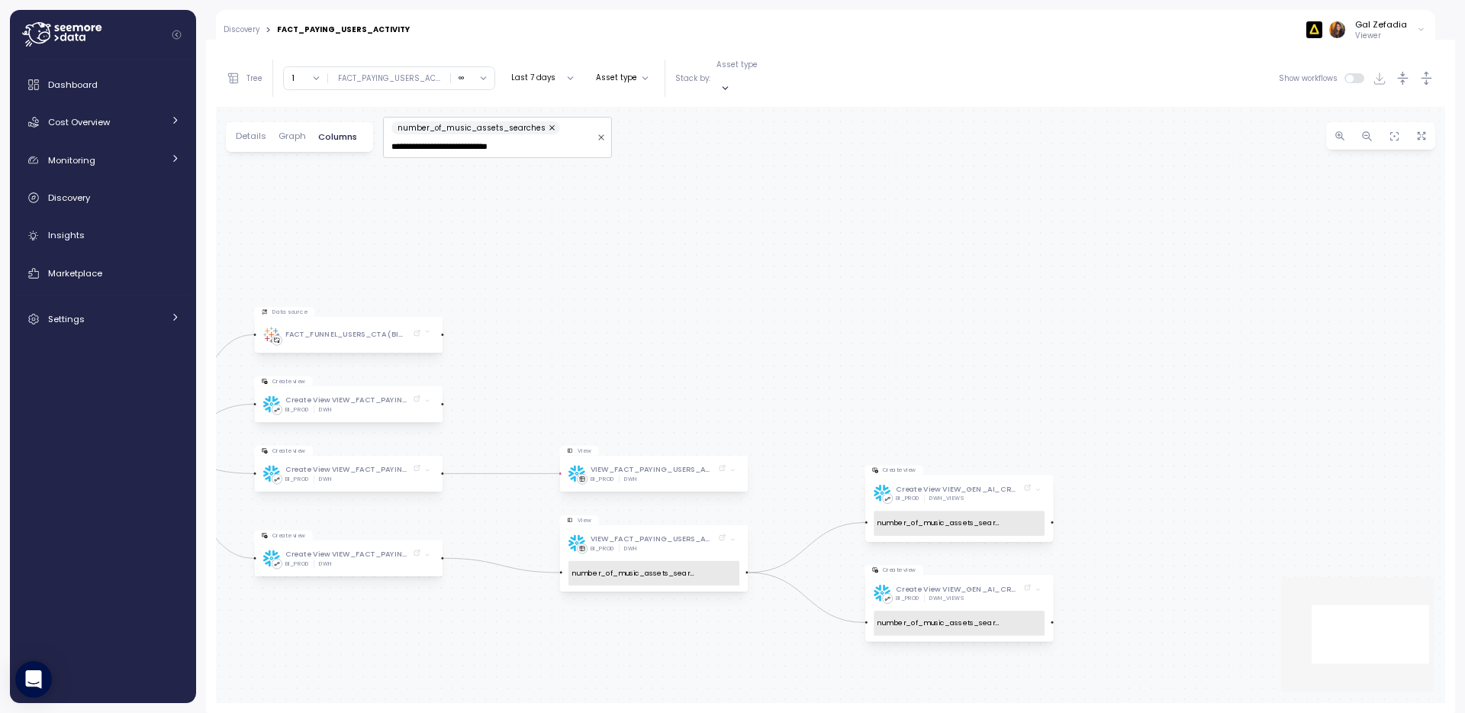
drag, startPoint x: 593, startPoint y: 383, endPoint x: 1163, endPoint y: 558, distance: 596.8
click at [1171, 560] on div "Table FACT_PAYING_USERS_ACTIVITY BI_PROD DWH number_of_music_assets_searches Da…" at bounding box center [830, 405] width 1229 height 596
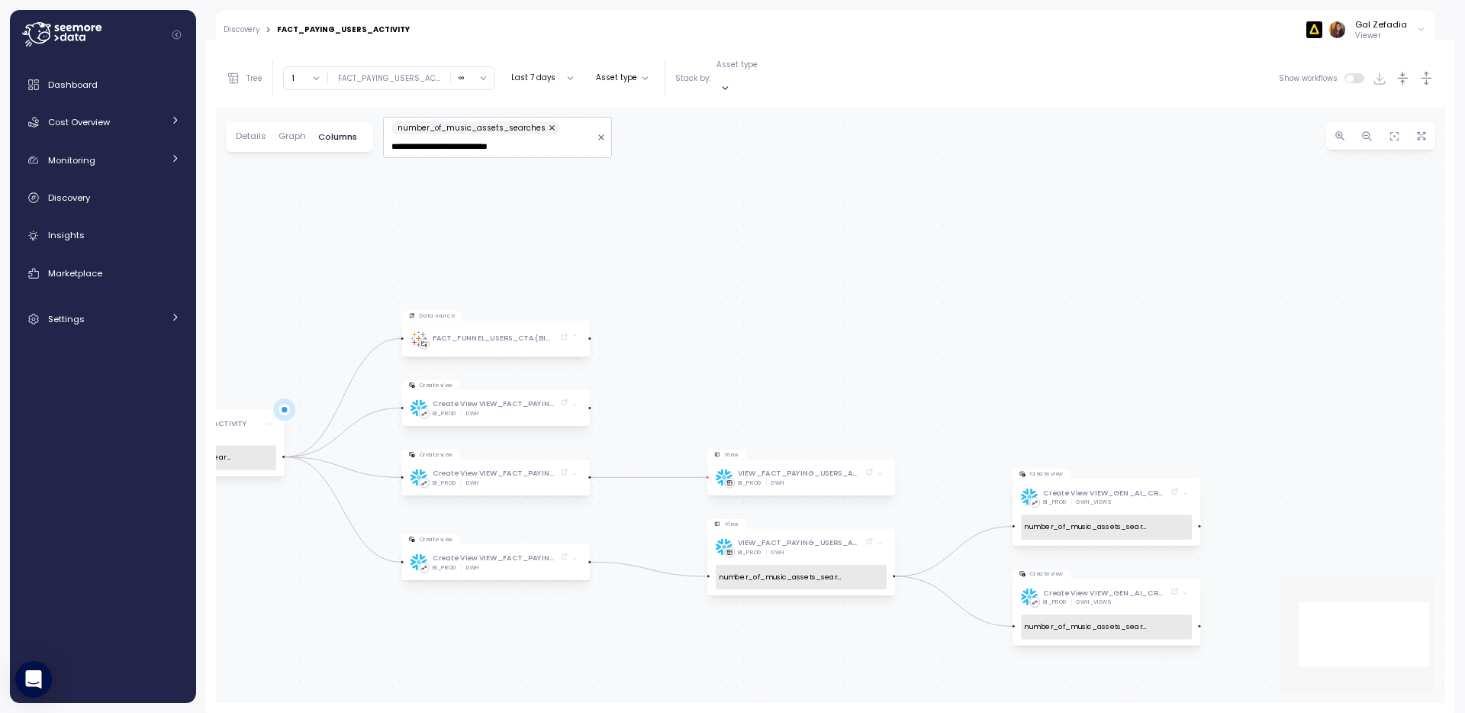
drag, startPoint x: 632, startPoint y: 365, endPoint x: 779, endPoint y: 369, distance: 146.6
click at [779, 369] on div "Table FACT_PAYING_USERS_ACTIVITY BI_PROD DWH number_of_music_assets_searches Da…" at bounding box center [830, 405] width 1229 height 596
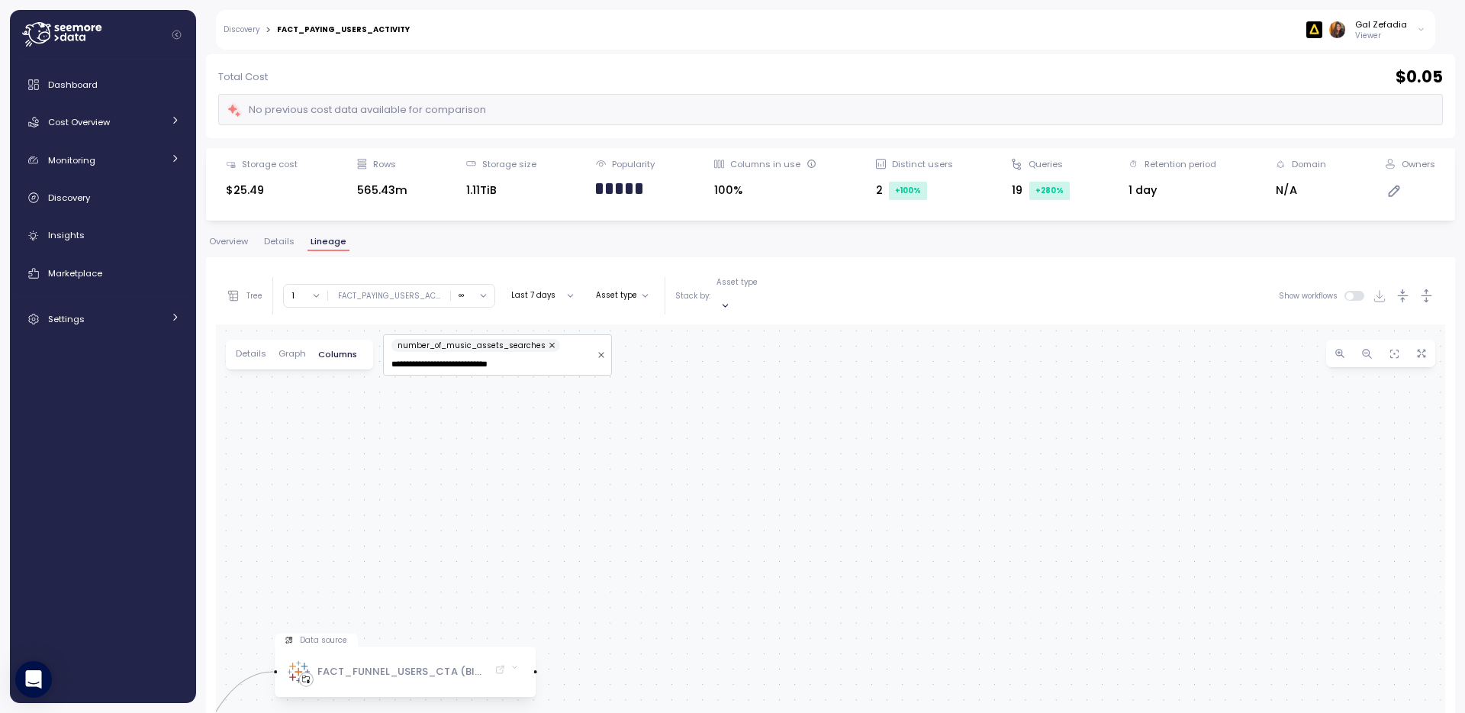
scroll to position [66, 0]
click at [79, 195] on span "Discovery" at bounding box center [69, 197] width 42 height 12
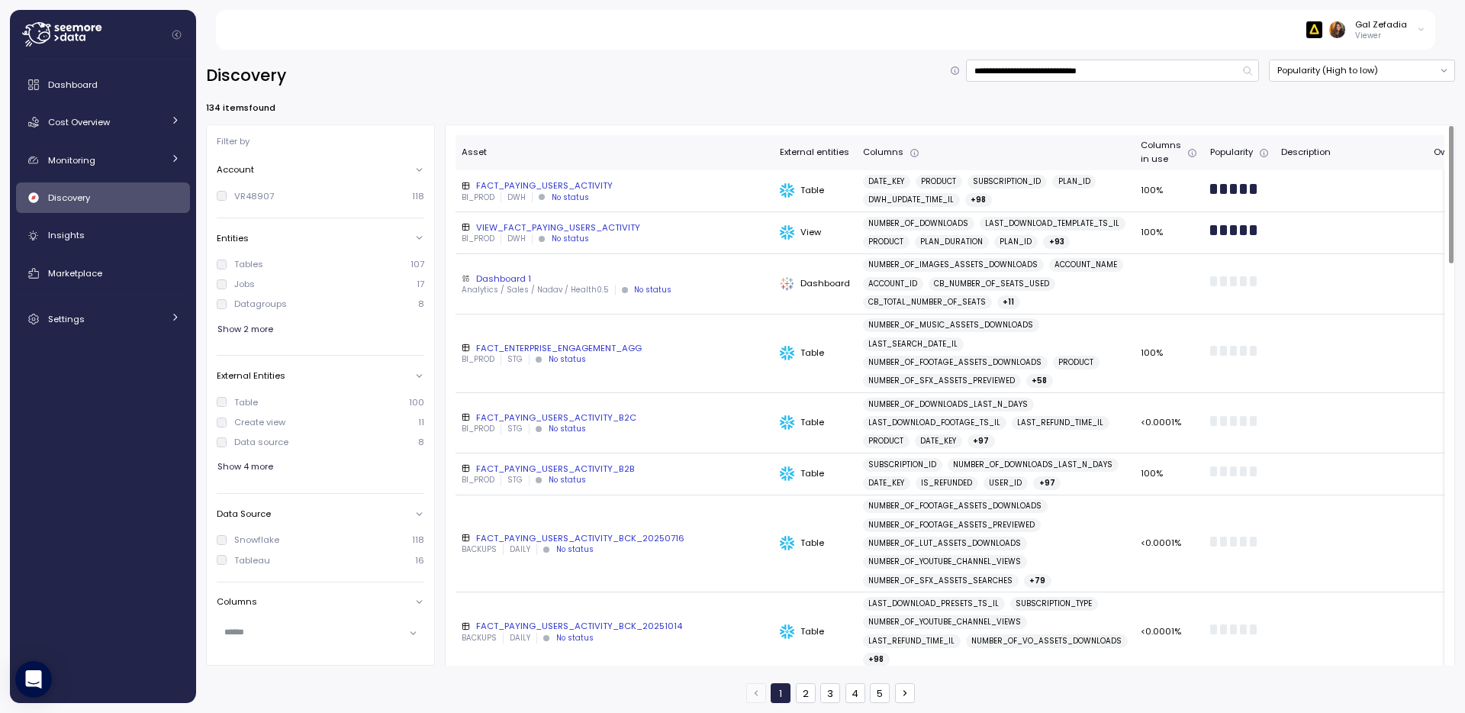
drag, startPoint x: 829, startPoint y: 283, endPoint x: 622, endPoint y: 290, distance: 207.6
click at [808, 282] on div "Dashboard" at bounding box center [815, 283] width 71 height 15
click at [513, 273] on div "Dashboard 1" at bounding box center [615, 278] width 306 height 12
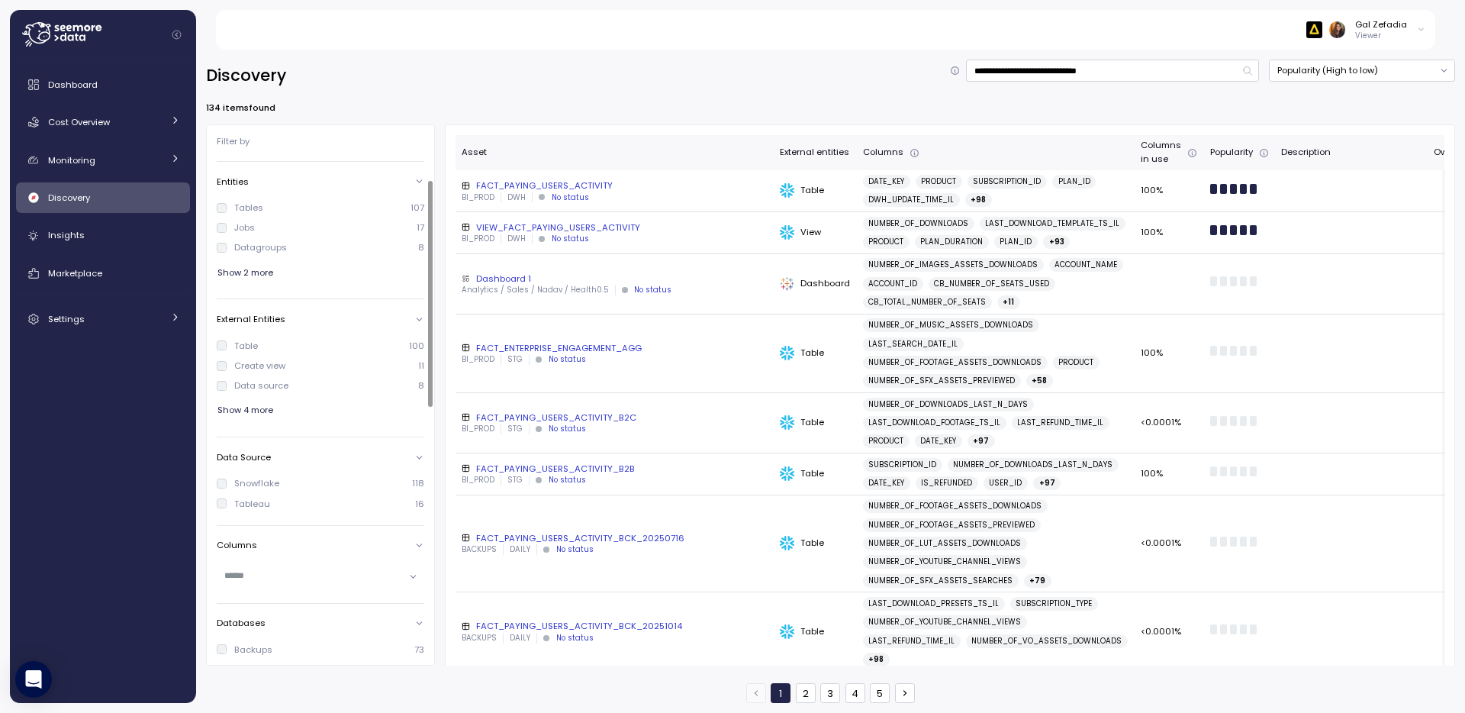
scroll to position [69, 0]
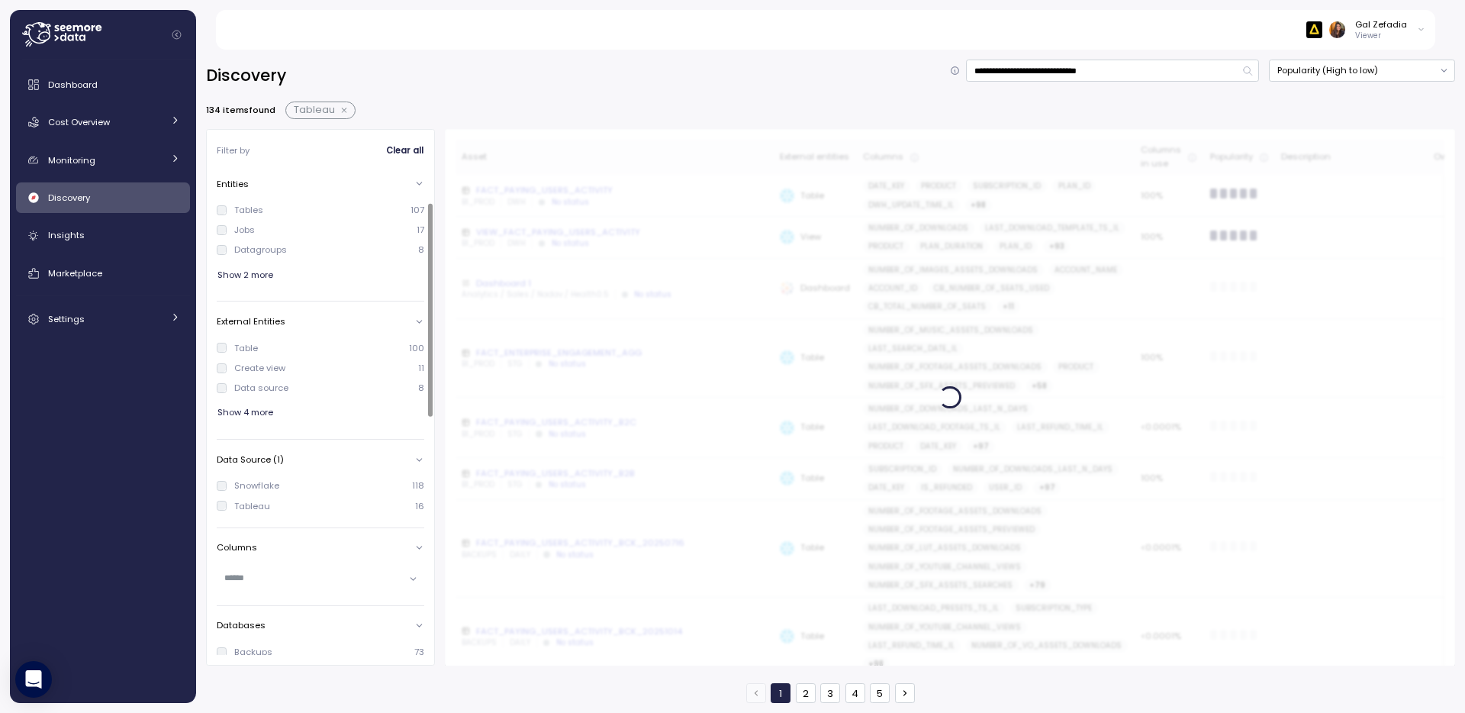
click at [218, 491] on div "Snowflake" at bounding box center [248, 485] width 63 height 12
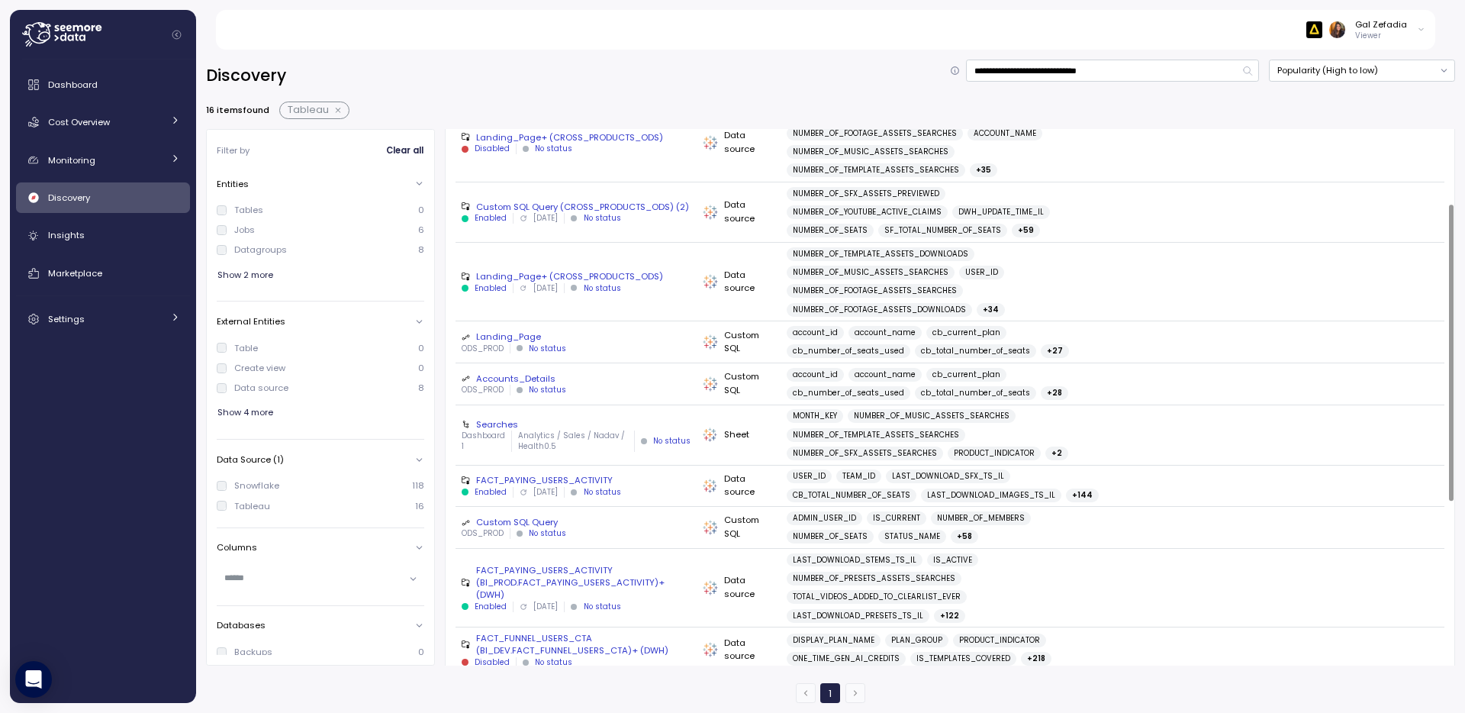
scroll to position [135, 0]
click at [554, 572] on div "FACT_PAYING_USERS_ACTIVITY (BI_PROD.FACT_PAYING_USERS_ACTIVITY)+ (DWH)" at bounding box center [576, 579] width 229 height 37
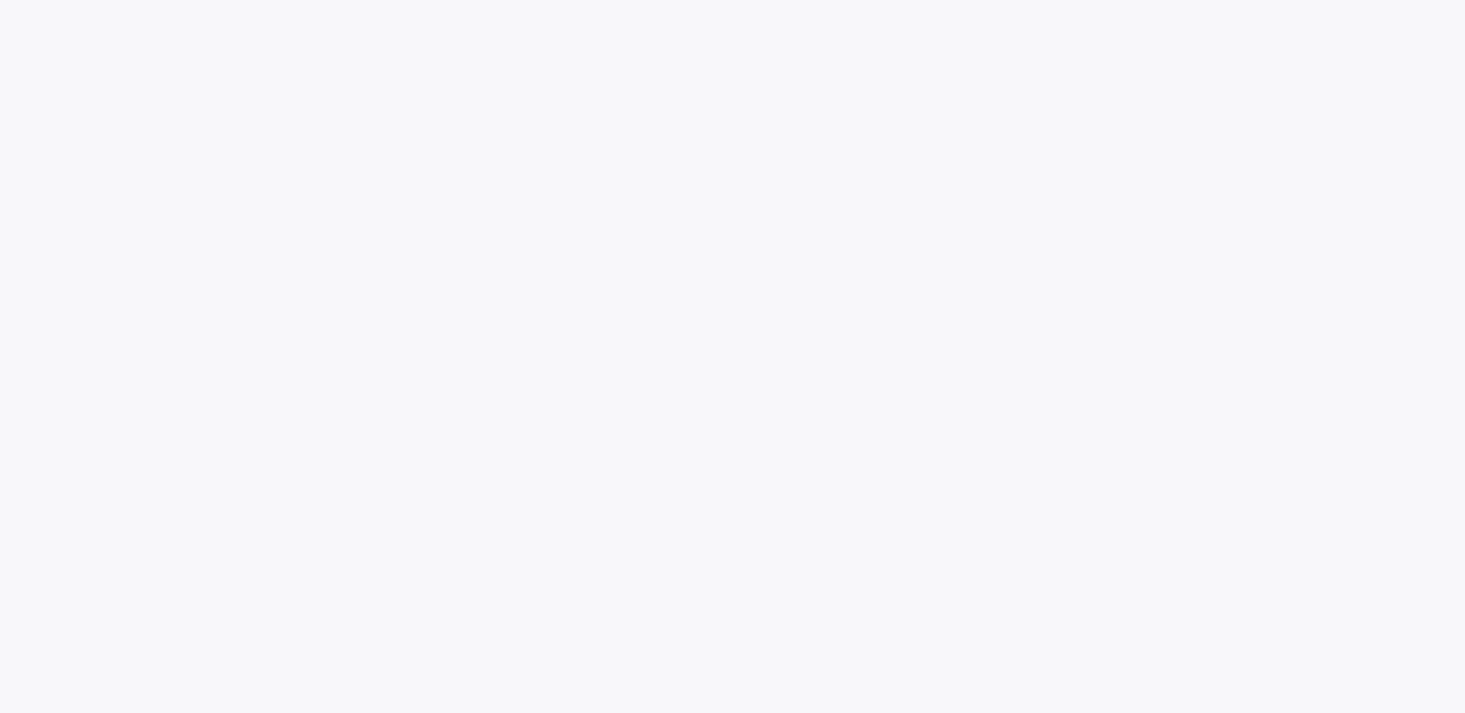
click at [667, 298] on div at bounding box center [732, 356] width 1465 height 713
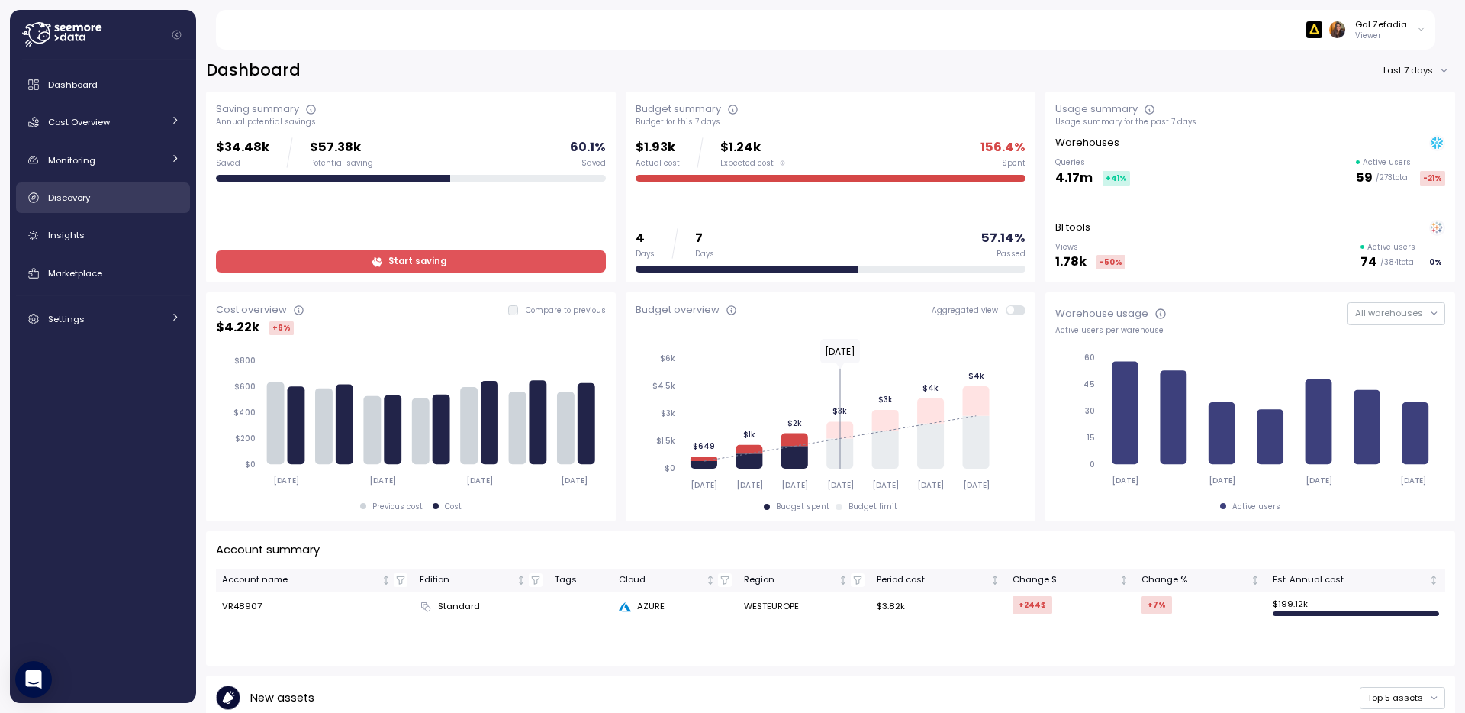
click at [76, 192] on span "Discovery" at bounding box center [69, 197] width 42 height 12
